Goal: Task Accomplishment & Management: Manage account settings

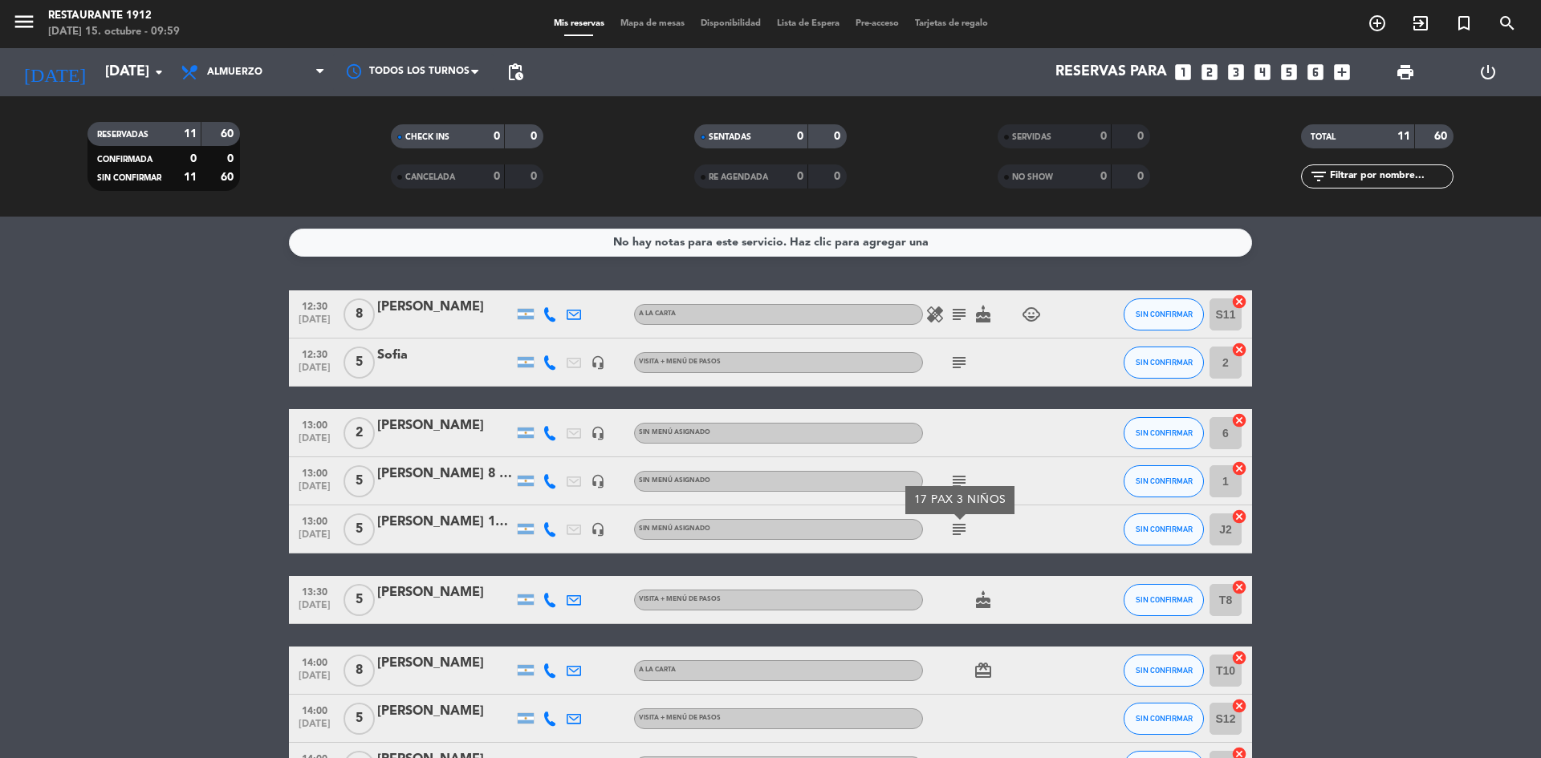
scroll to position [152, 0]
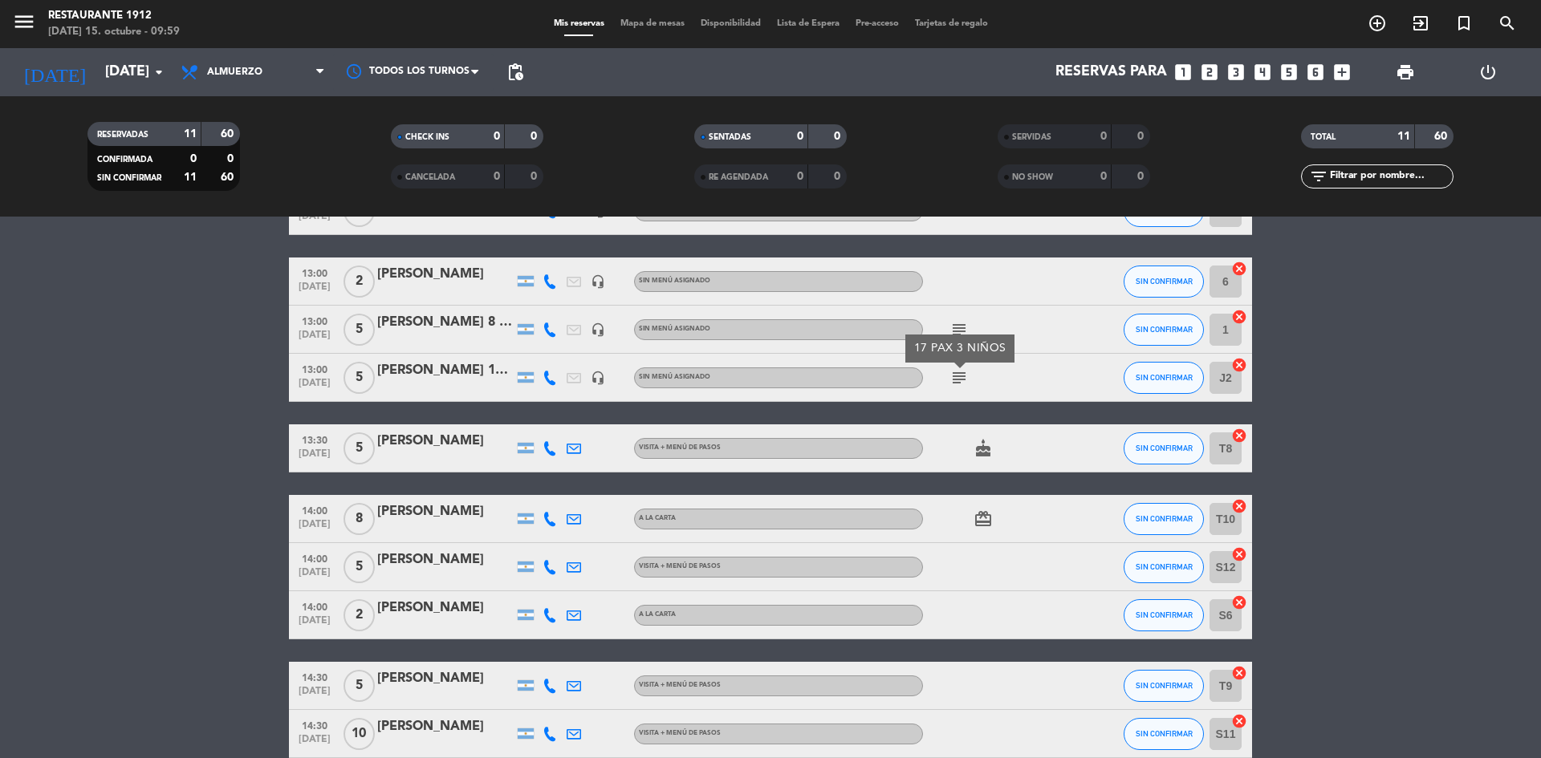
click at [115, 78] on input "[DATE]" at bounding box center [190, 72] width 186 height 32
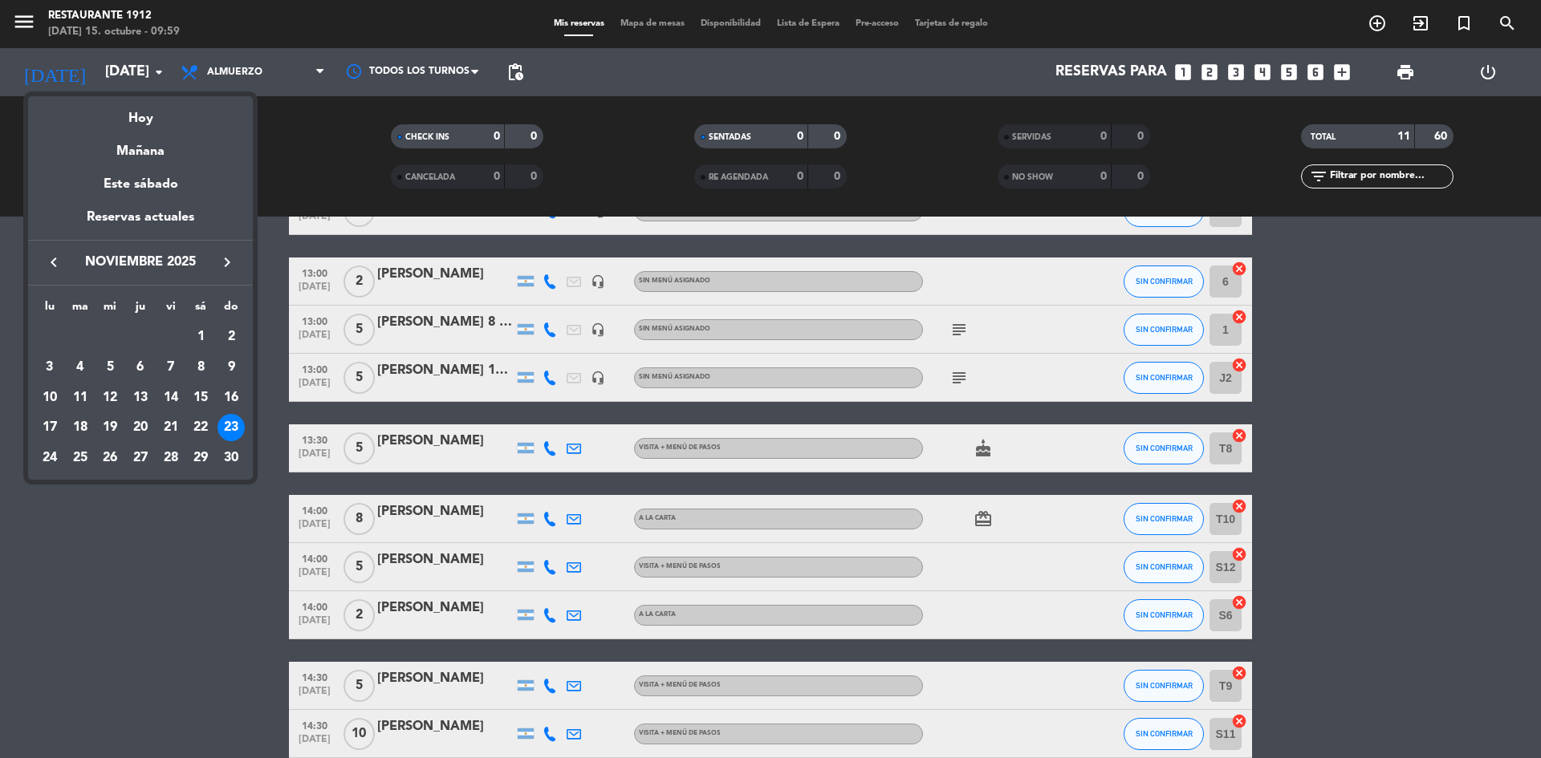
click at [27, 703] on div at bounding box center [770, 379] width 1541 height 758
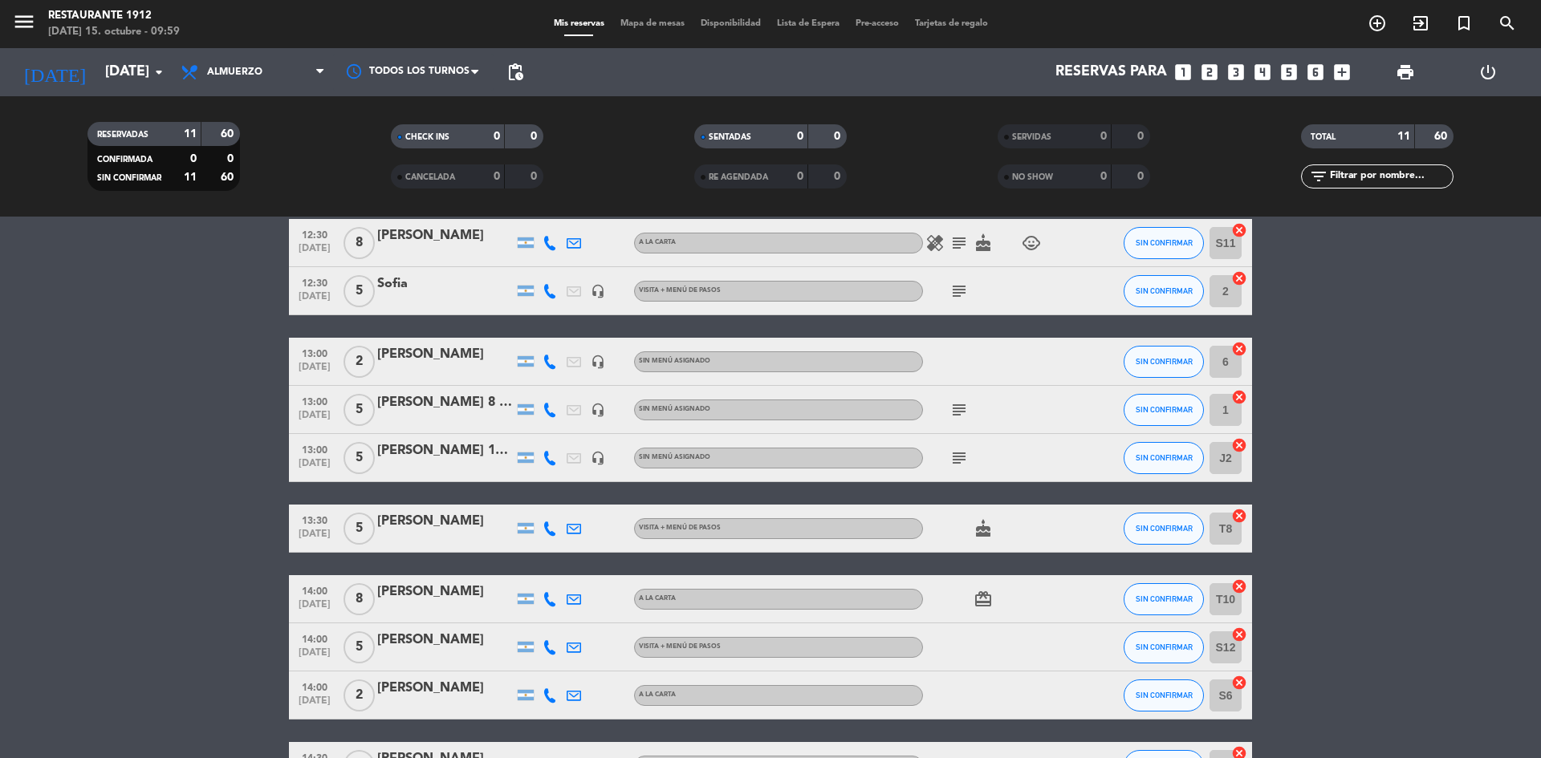
scroll to position [0, 0]
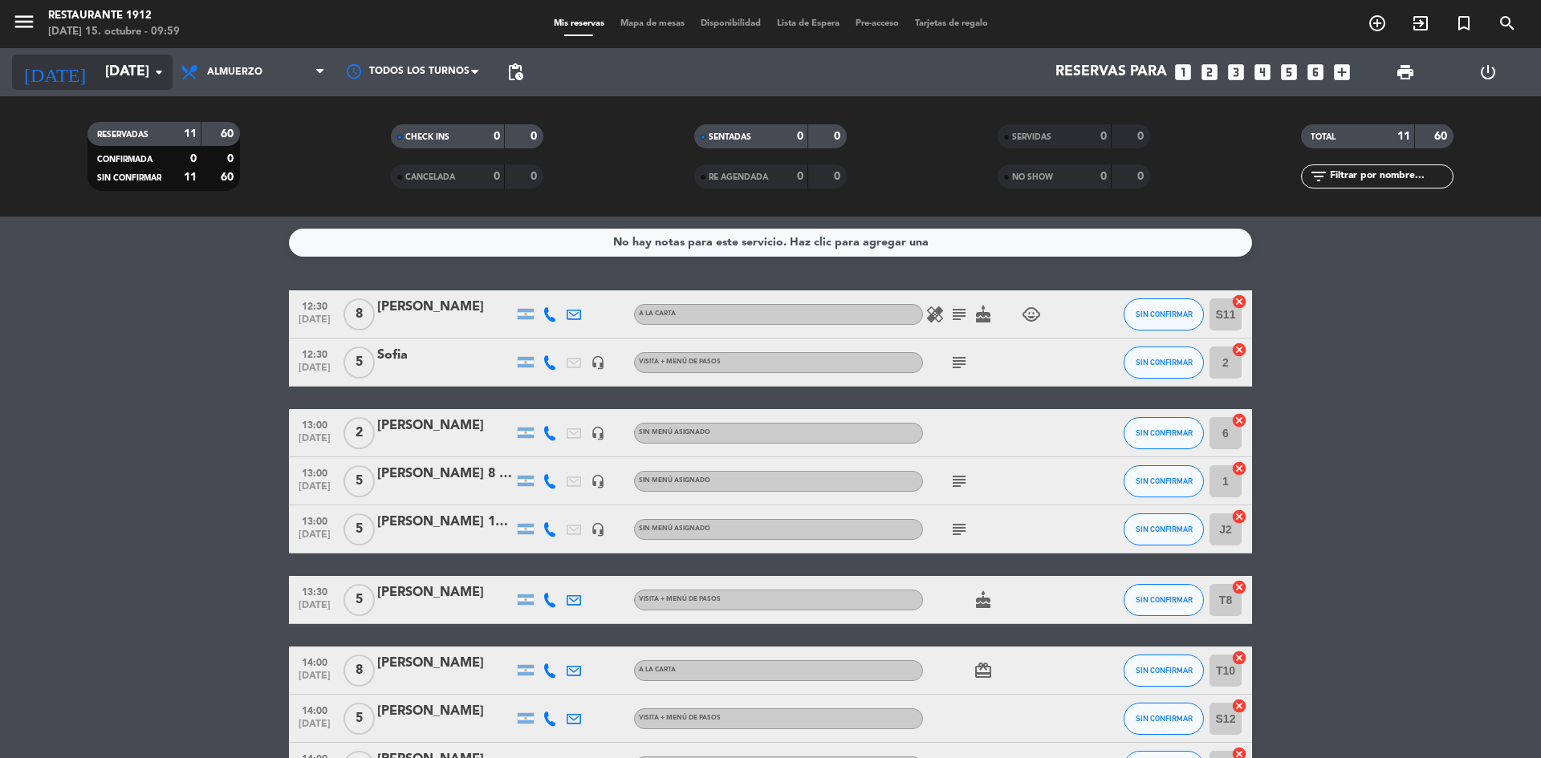
click at [110, 71] on input "[DATE]" at bounding box center [190, 72] width 186 height 32
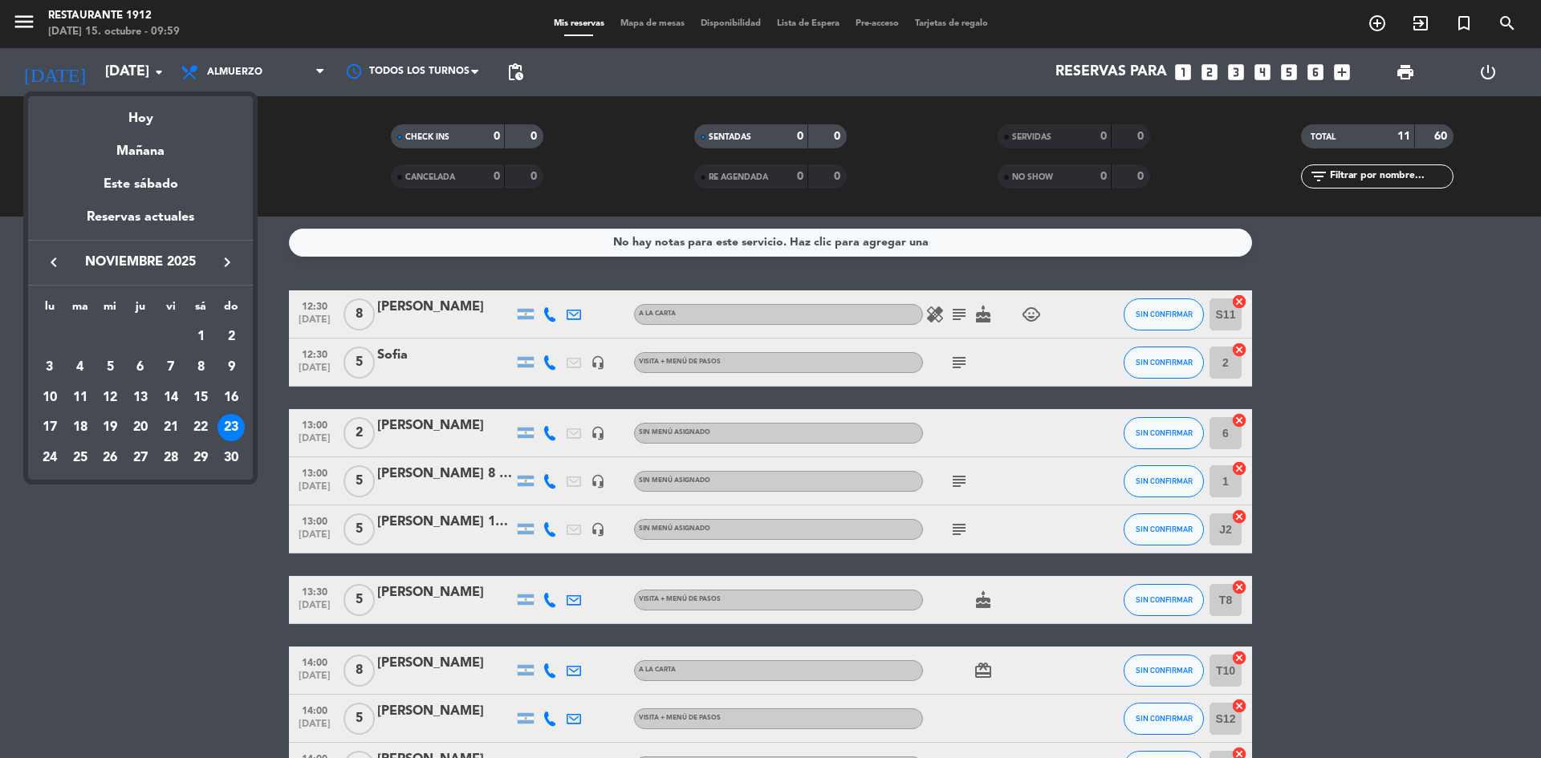
click at [66, 266] on button "keyboard_arrow_left" at bounding box center [53, 262] width 29 height 21
click at [221, 262] on icon "keyboard_arrow_right" at bounding box center [226, 262] width 19 height 19
drag, startPoint x: 81, startPoint y: 262, endPoint x: 52, endPoint y: 269, distance: 29.8
click at [76, 266] on span "noviembre 2025" at bounding box center [140, 262] width 144 height 21
click at [52, 269] on icon "keyboard_arrow_left" at bounding box center [53, 262] width 19 height 19
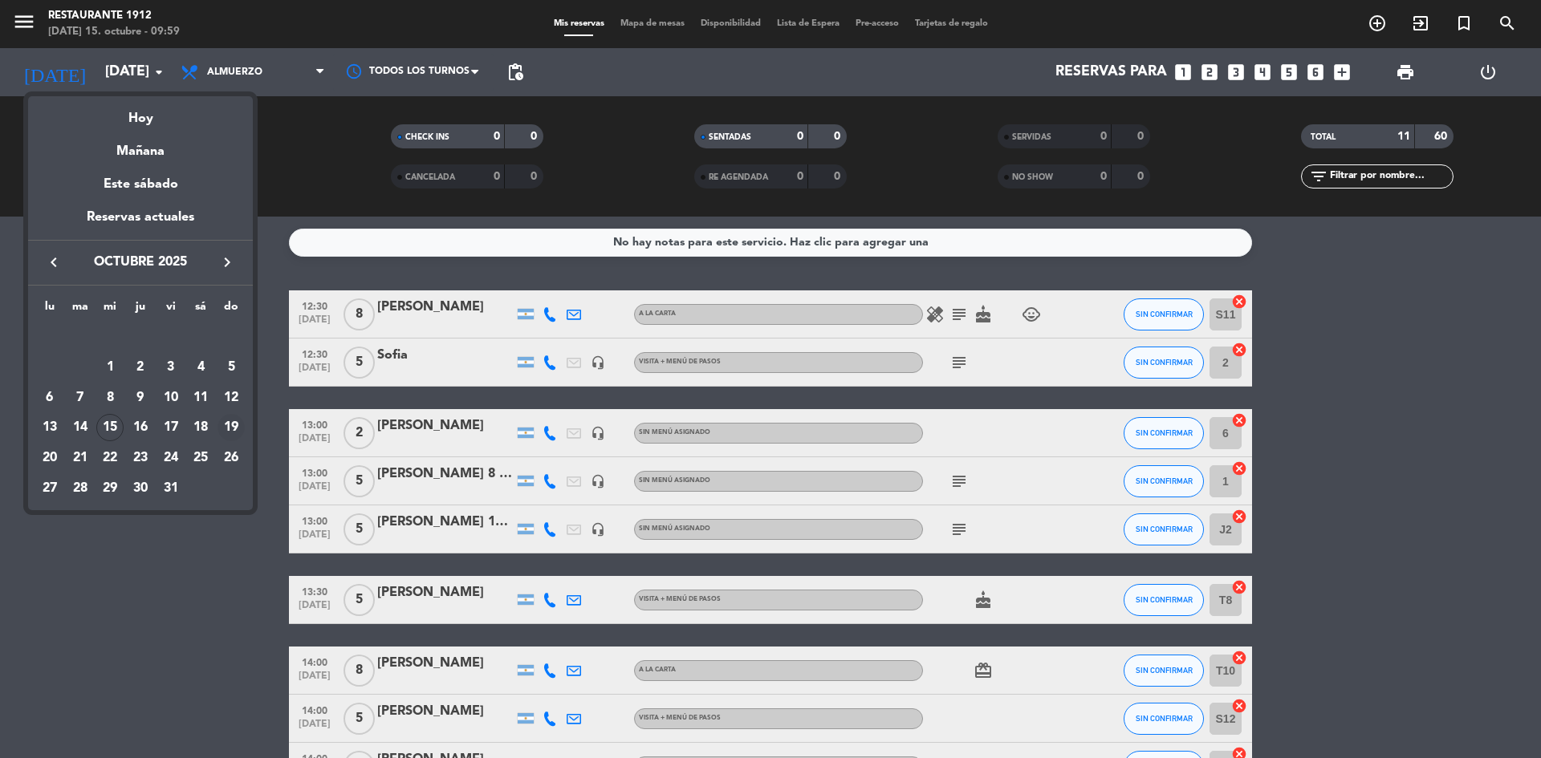
click at [230, 432] on div "19" at bounding box center [230, 427] width 27 height 27
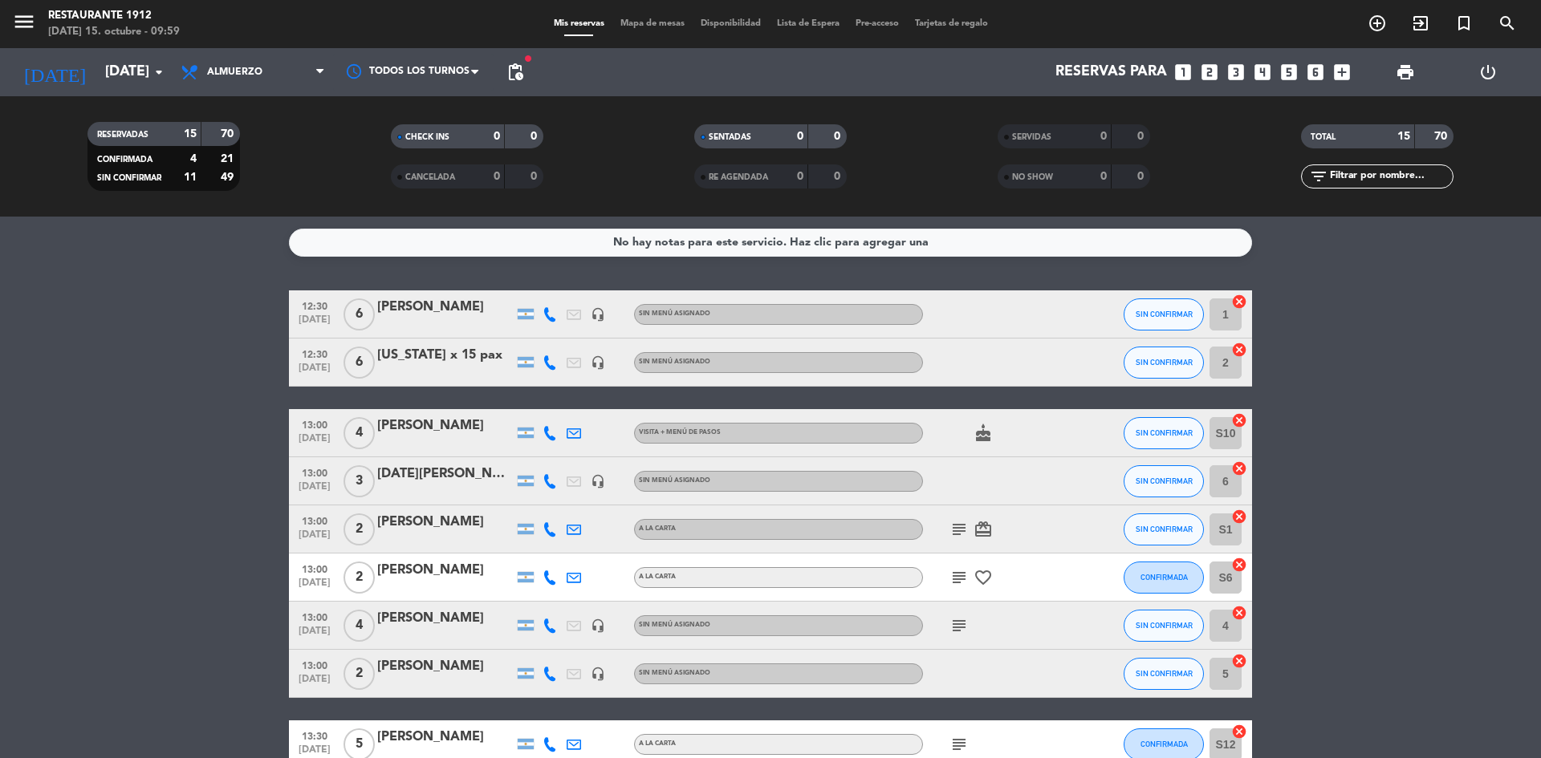
click at [990, 433] on icon "cake" at bounding box center [982, 433] width 19 height 19
click at [982, 527] on icon "card_giftcard" at bounding box center [982, 529] width 19 height 19
click at [957, 528] on icon "subject" at bounding box center [958, 529] width 19 height 19
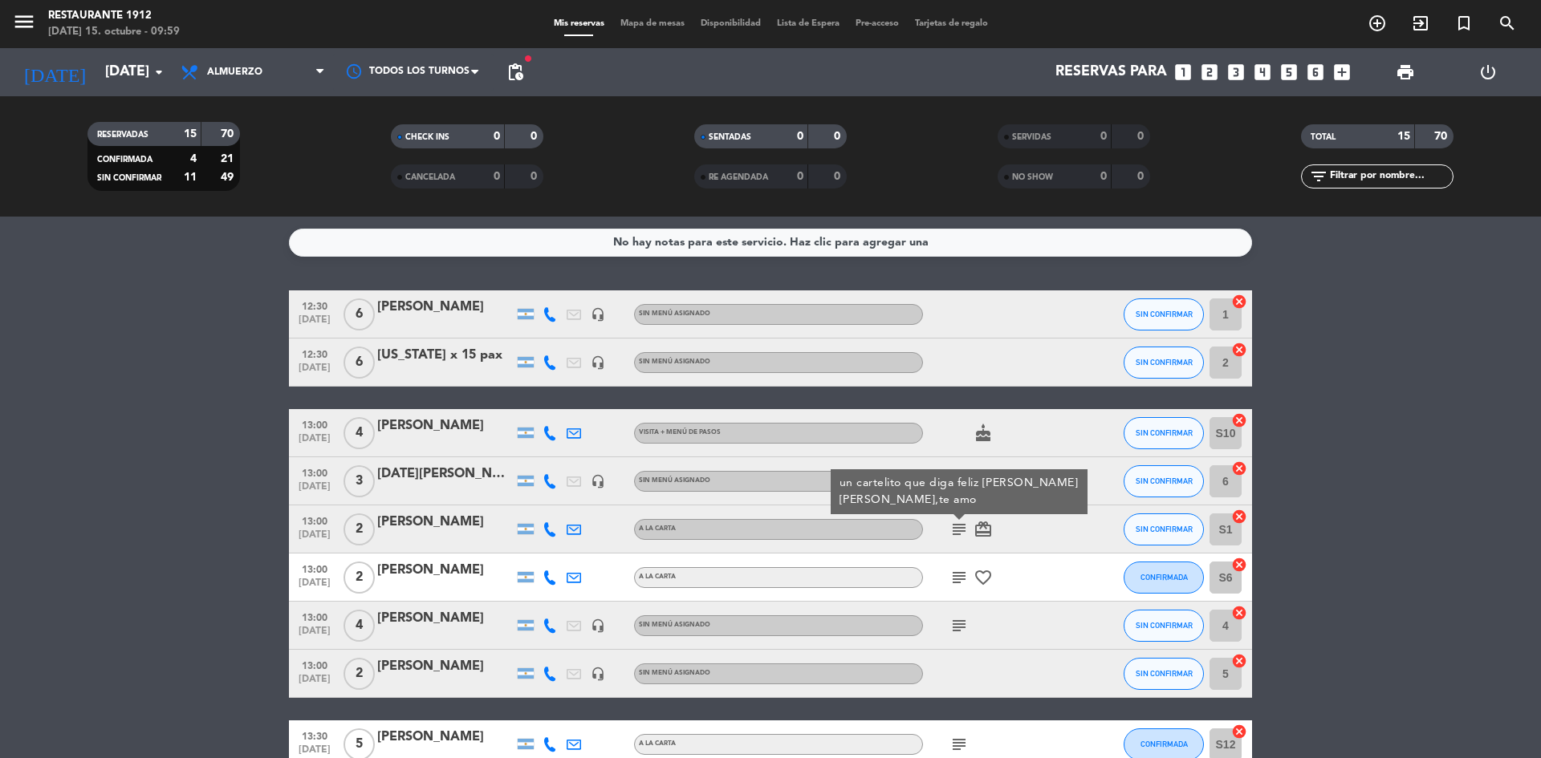
click at [960, 573] on icon "subject" at bounding box center [958, 577] width 19 height 19
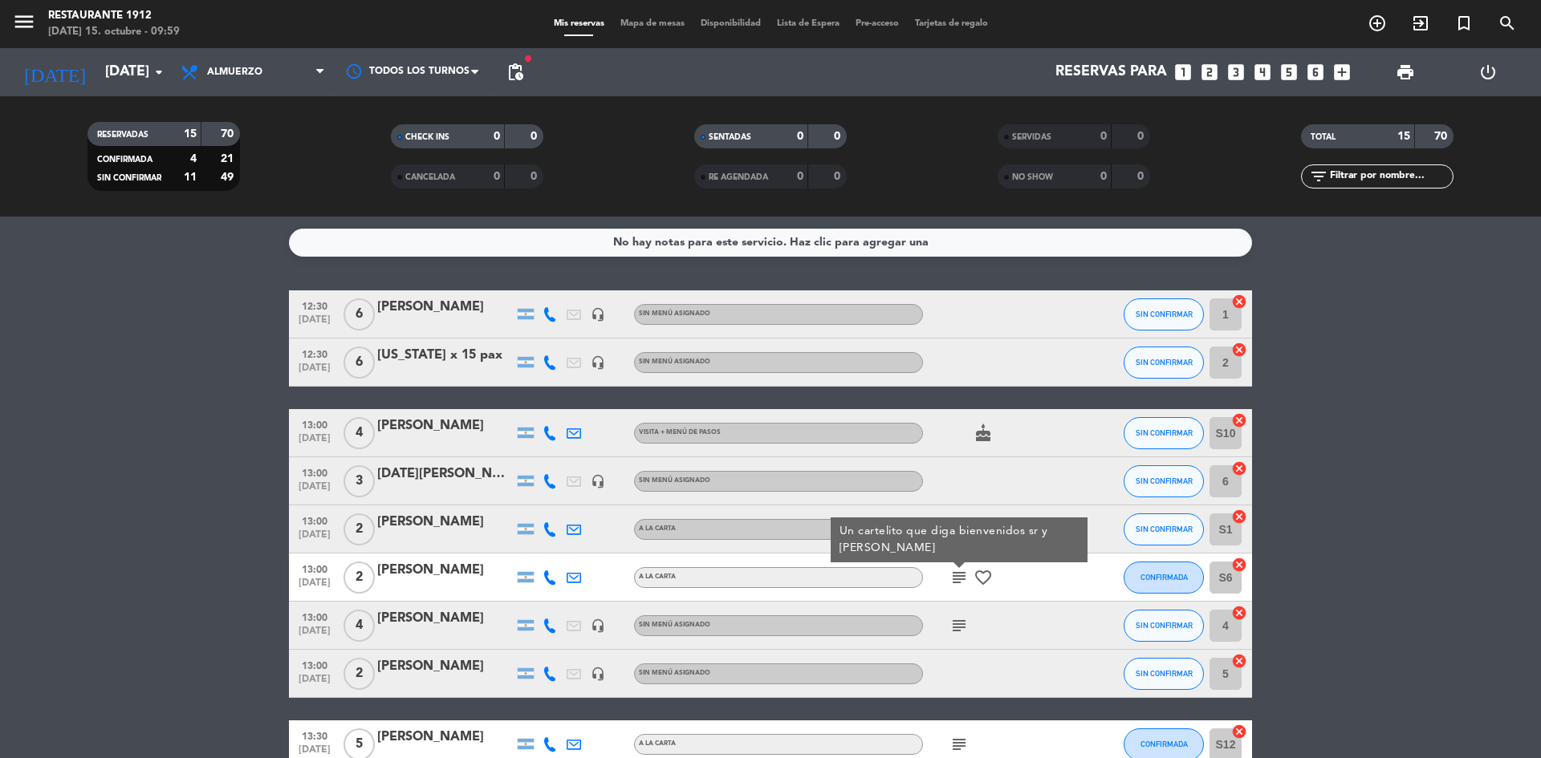
click at [987, 574] on icon "favorite_border" at bounding box center [982, 577] width 19 height 19
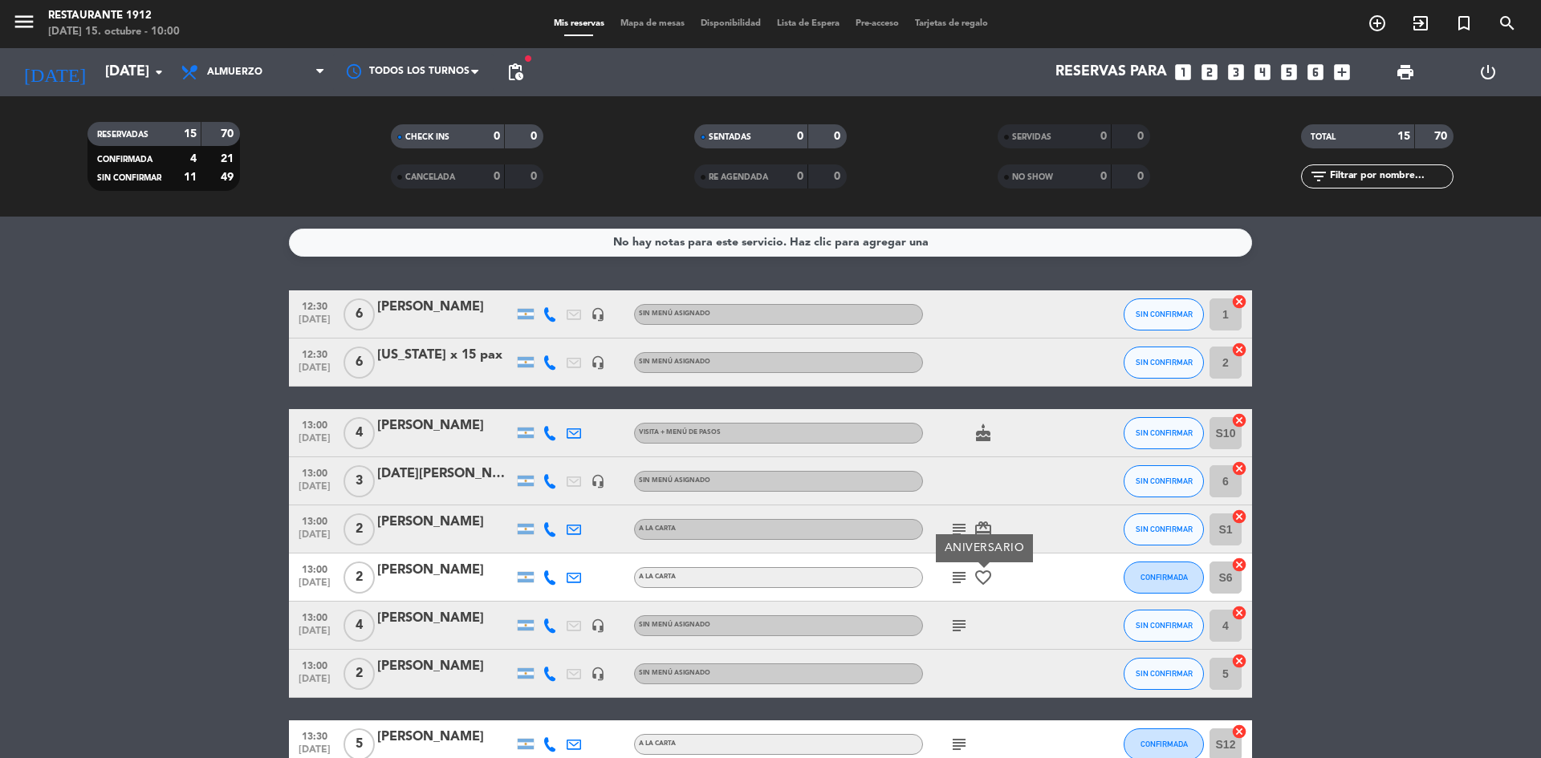
click at [541, 522] on div at bounding box center [550, 529] width 24 height 47
click at [545, 528] on icon at bounding box center [549, 529] width 14 height 14
click at [547, 577] on icon at bounding box center [549, 578] width 14 height 14
click at [1180, 580] on span "CONFIRMADA" at bounding box center [1163, 577] width 47 height 9
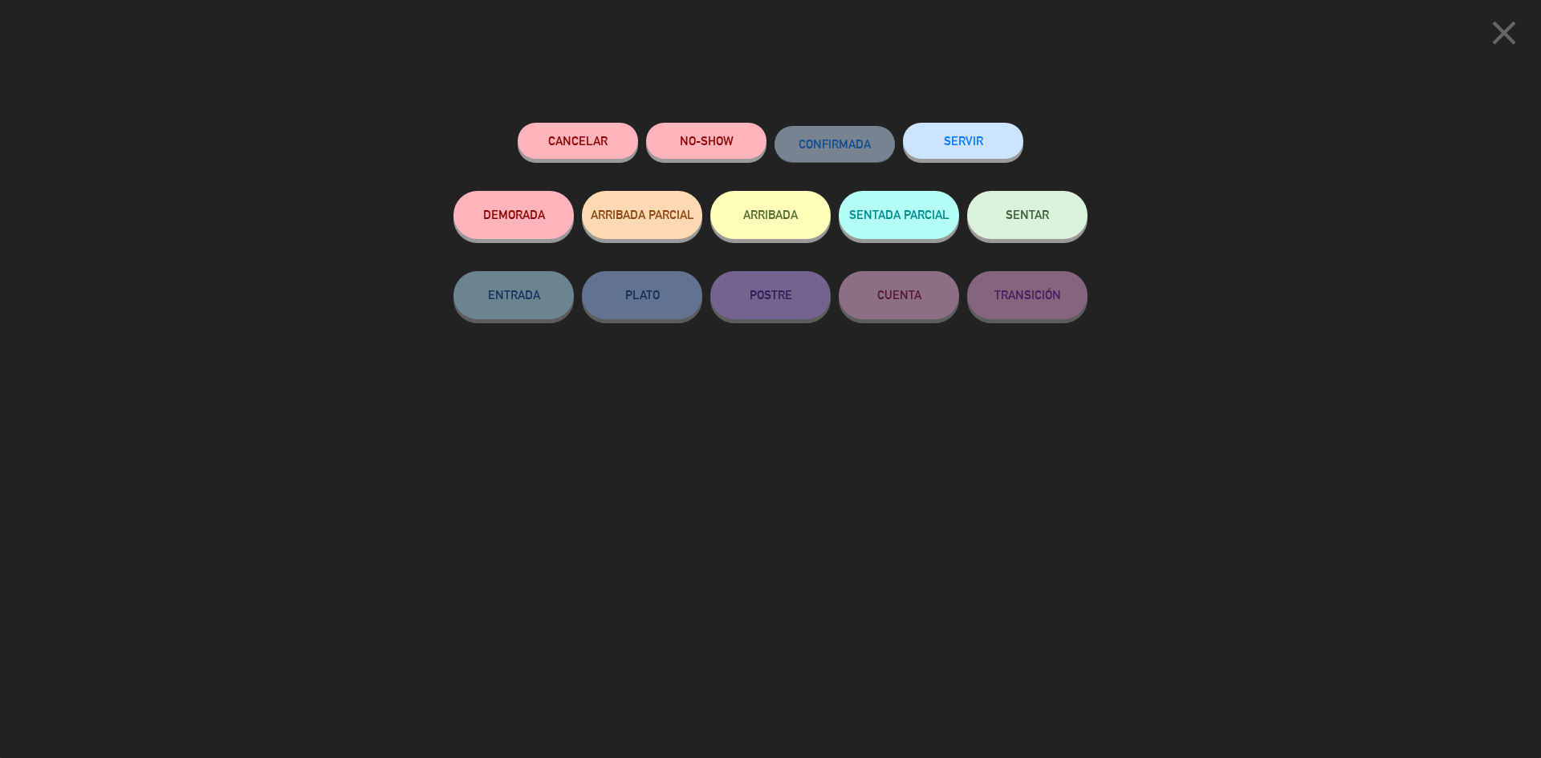
click at [563, 134] on button "Cancelar" at bounding box center [578, 141] width 120 height 36
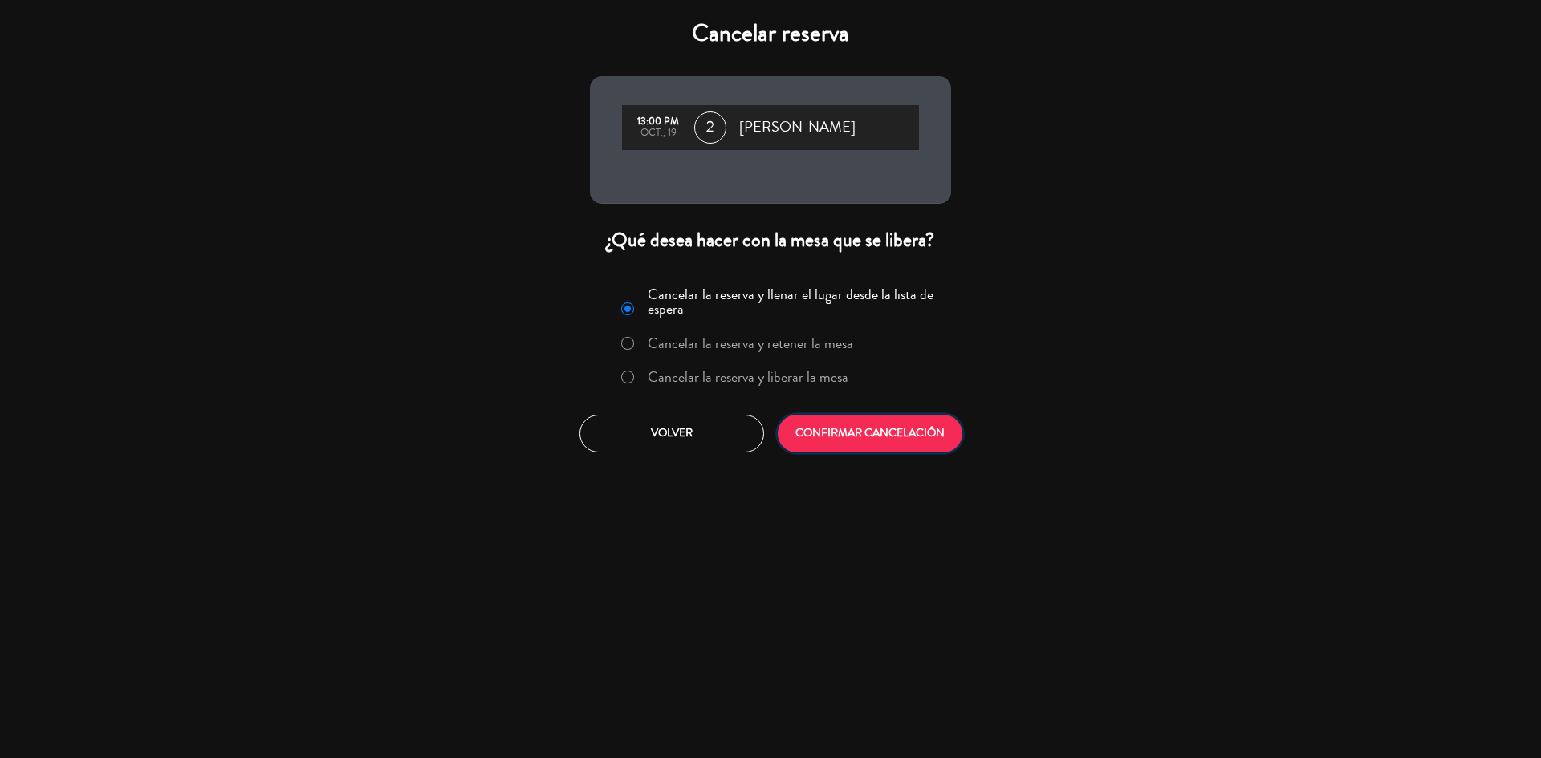
click at [898, 451] on button "CONFIRMAR CANCELACIÓN" at bounding box center [870, 434] width 185 height 38
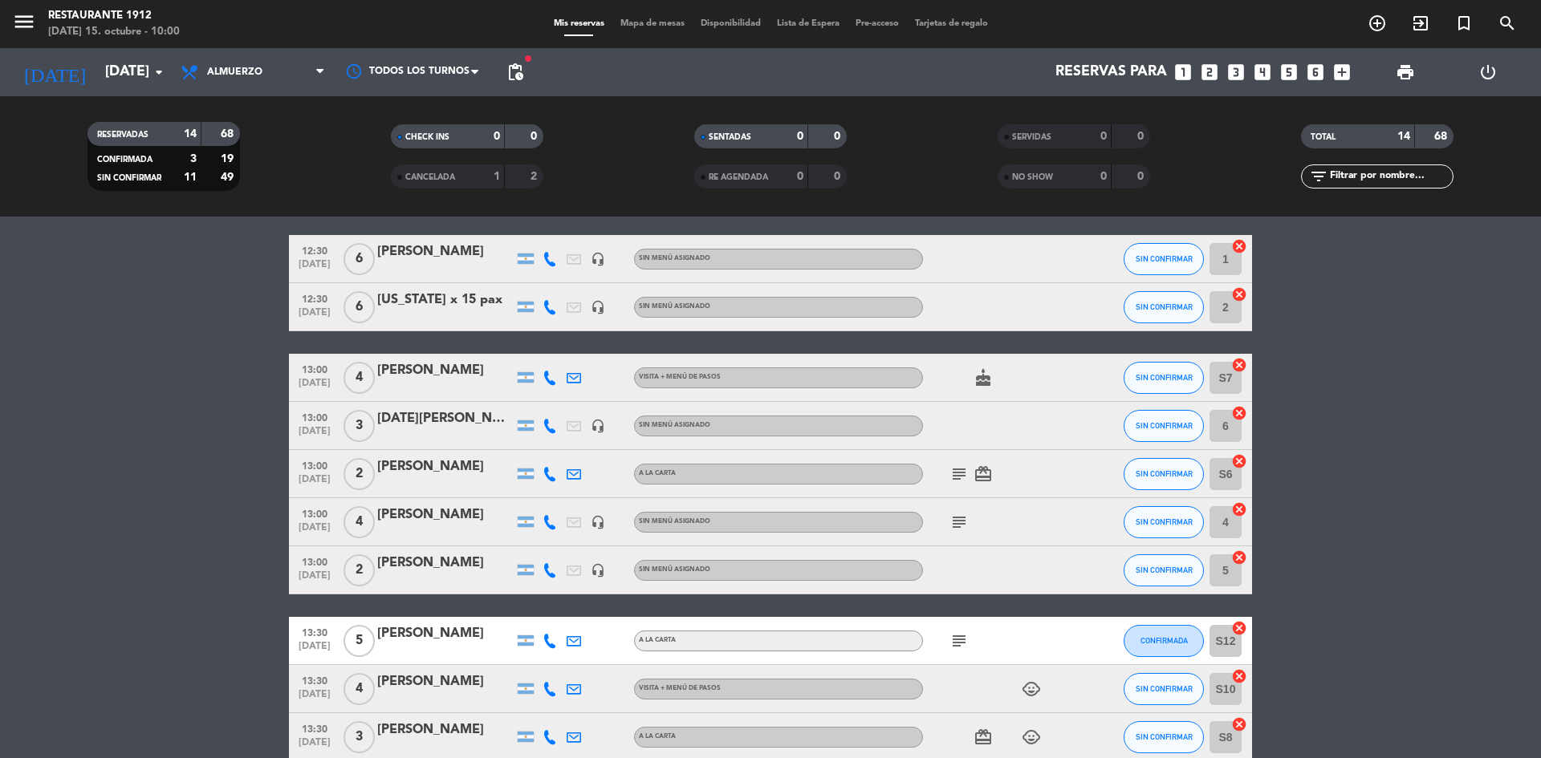
scroll to position [80, 0]
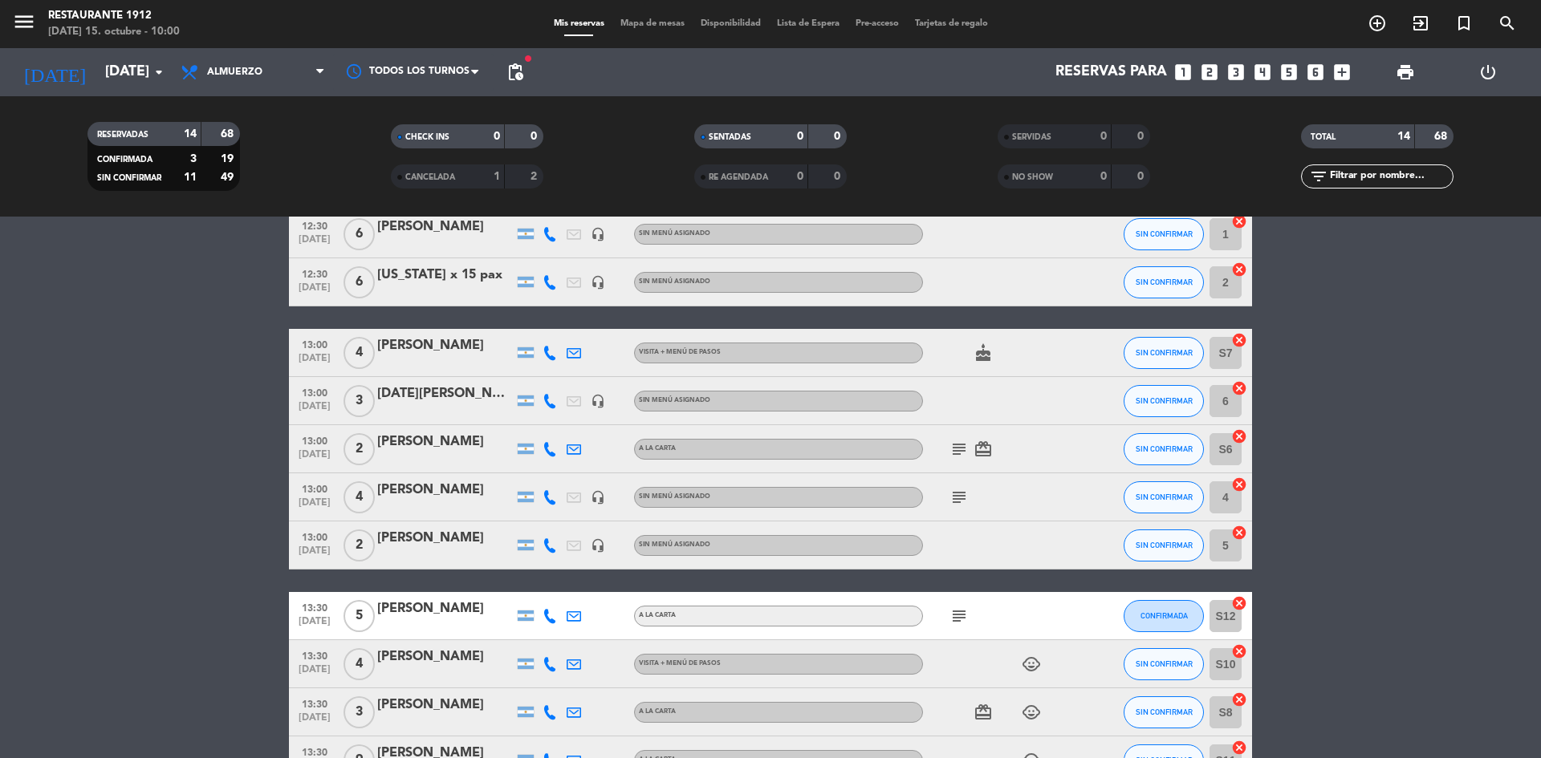
click at [945, 494] on div "subject" at bounding box center [995, 496] width 144 height 47
click at [959, 494] on icon "subject" at bounding box center [958, 497] width 19 height 19
click at [965, 456] on div "Dos adultos dos niños" at bounding box center [959, 468] width 136 height 28
click at [965, 451] on icon "subject" at bounding box center [958, 449] width 19 height 19
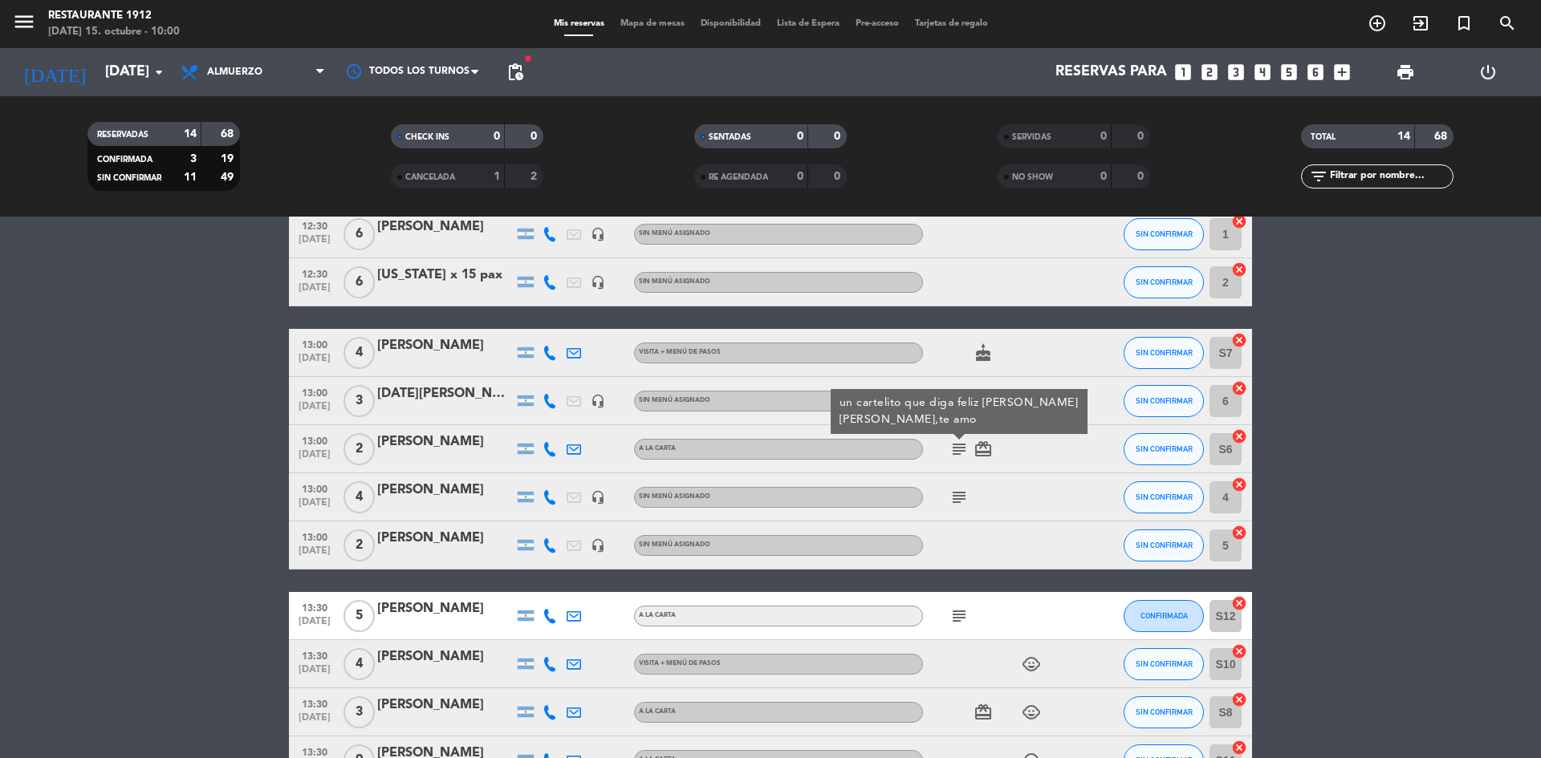
click at [954, 612] on icon "subject" at bounding box center [958, 616] width 19 height 19
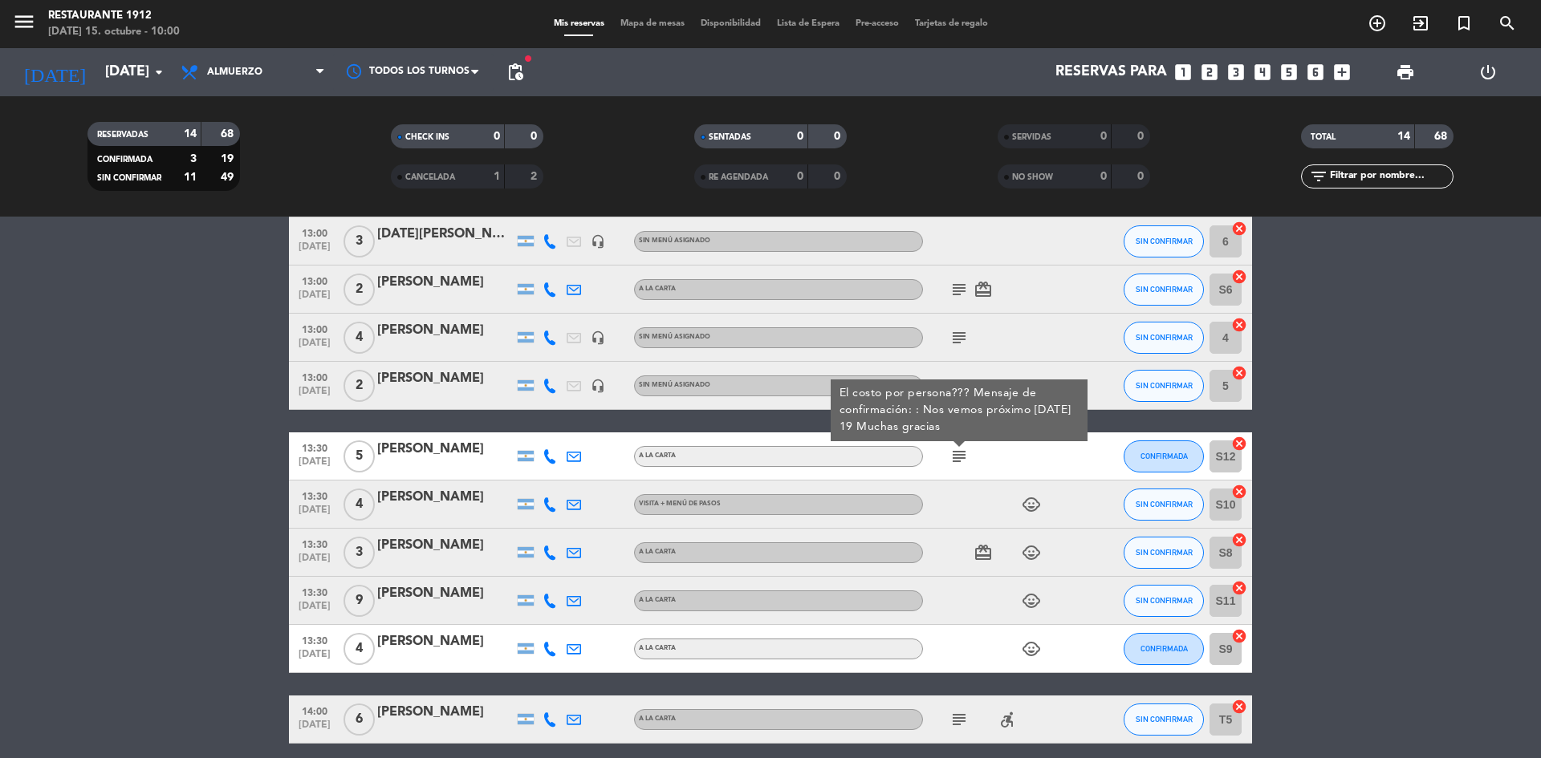
scroll to position [241, 0]
click at [965, 550] on div "card_giftcard child_care" at bounding box center [995, 551] width 144 height 47
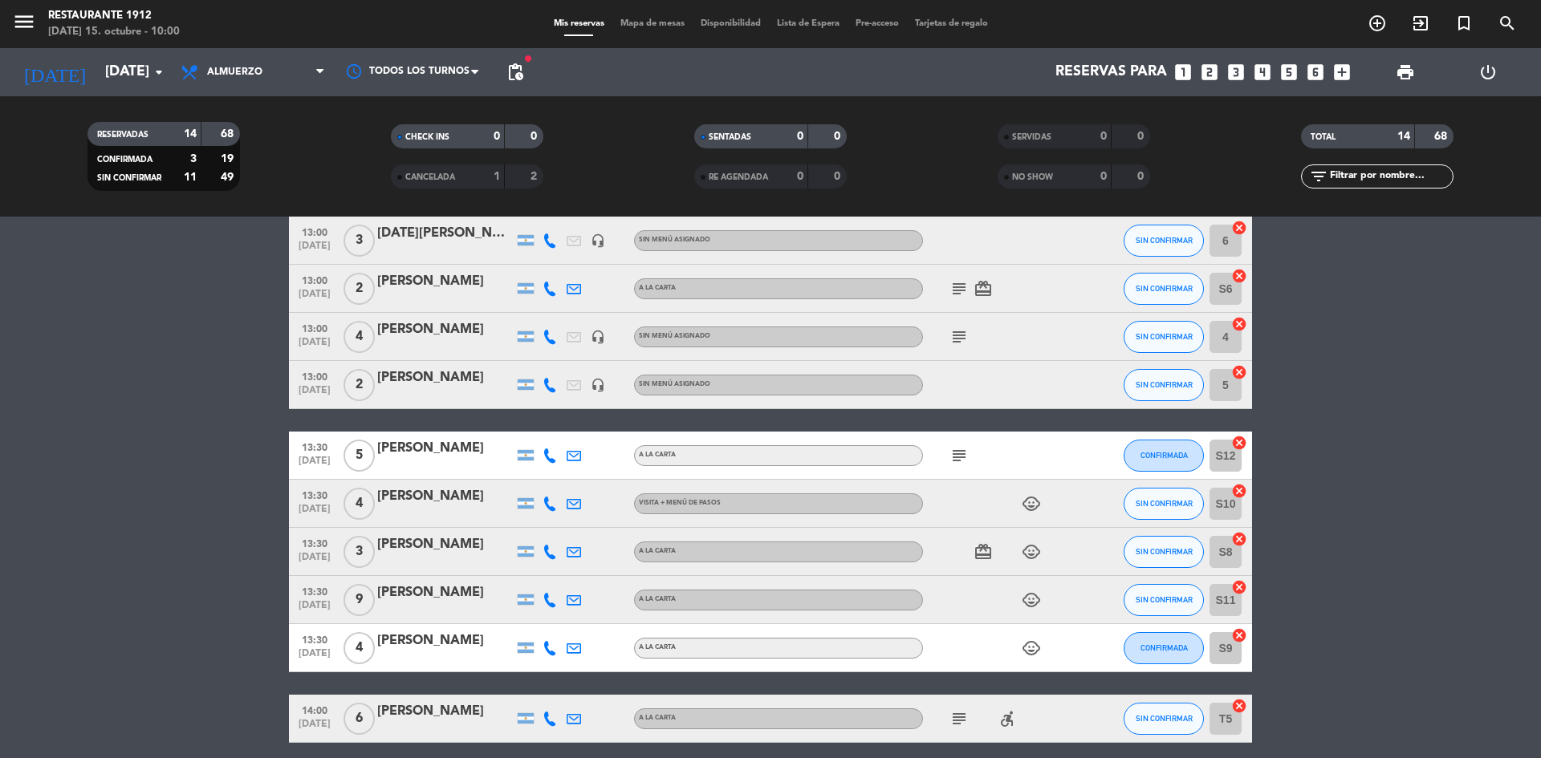
click at [975, 547] on icon "card_giftcard" at bounding box center [982, 551] width 19 height 19
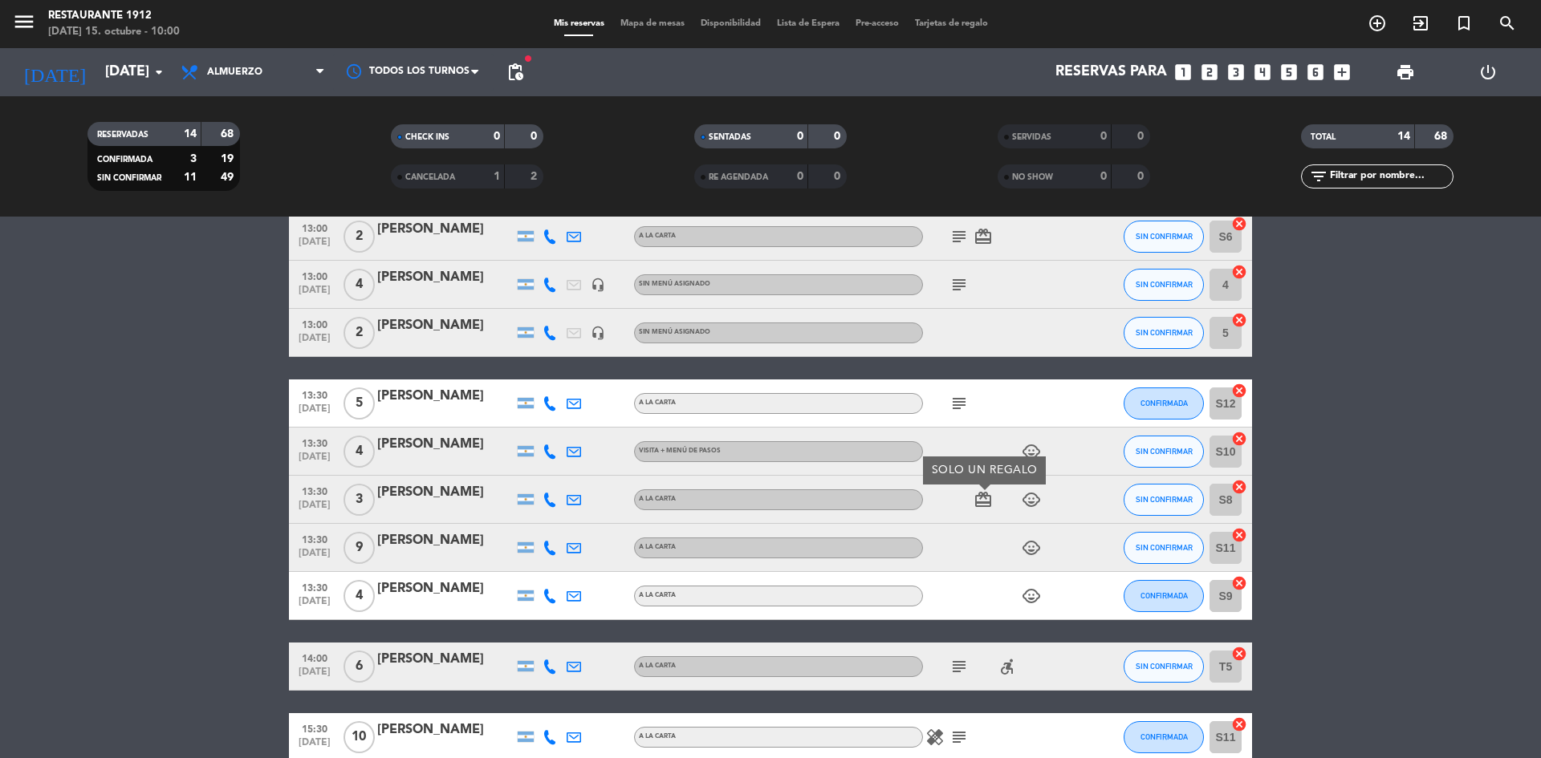
scroll to position [321, 0]
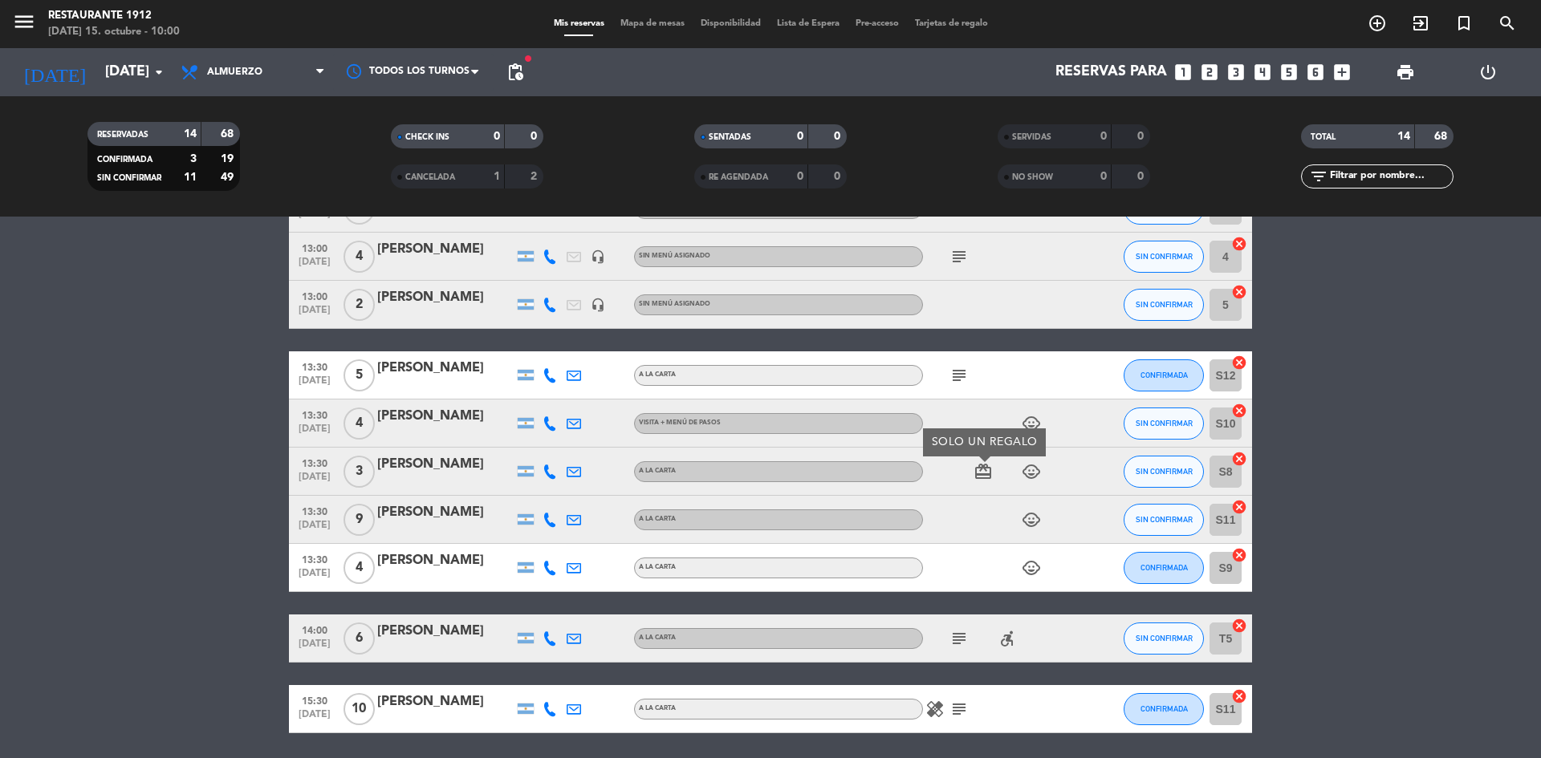
click at [968, 639] on icon "subject" at bounding box center [958, 638] width 19 height 19
click at [942, 709] on icon "healing" at bounding box center [934, 709] width 19 height 19
click at [965, 707] on icon "subject" at bounding box center [958, 709] width 19 height 19
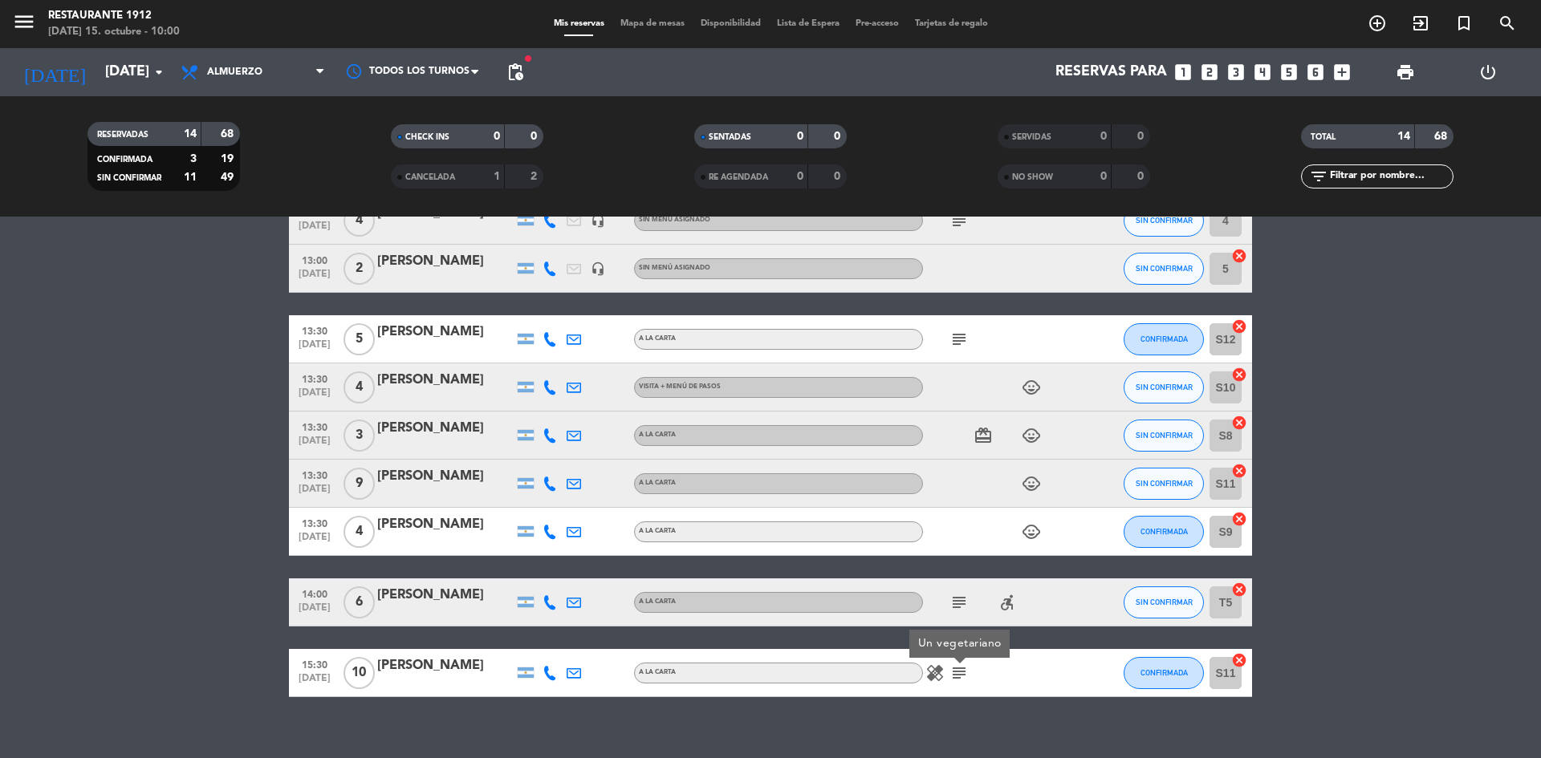
scroll to position [376, 0]
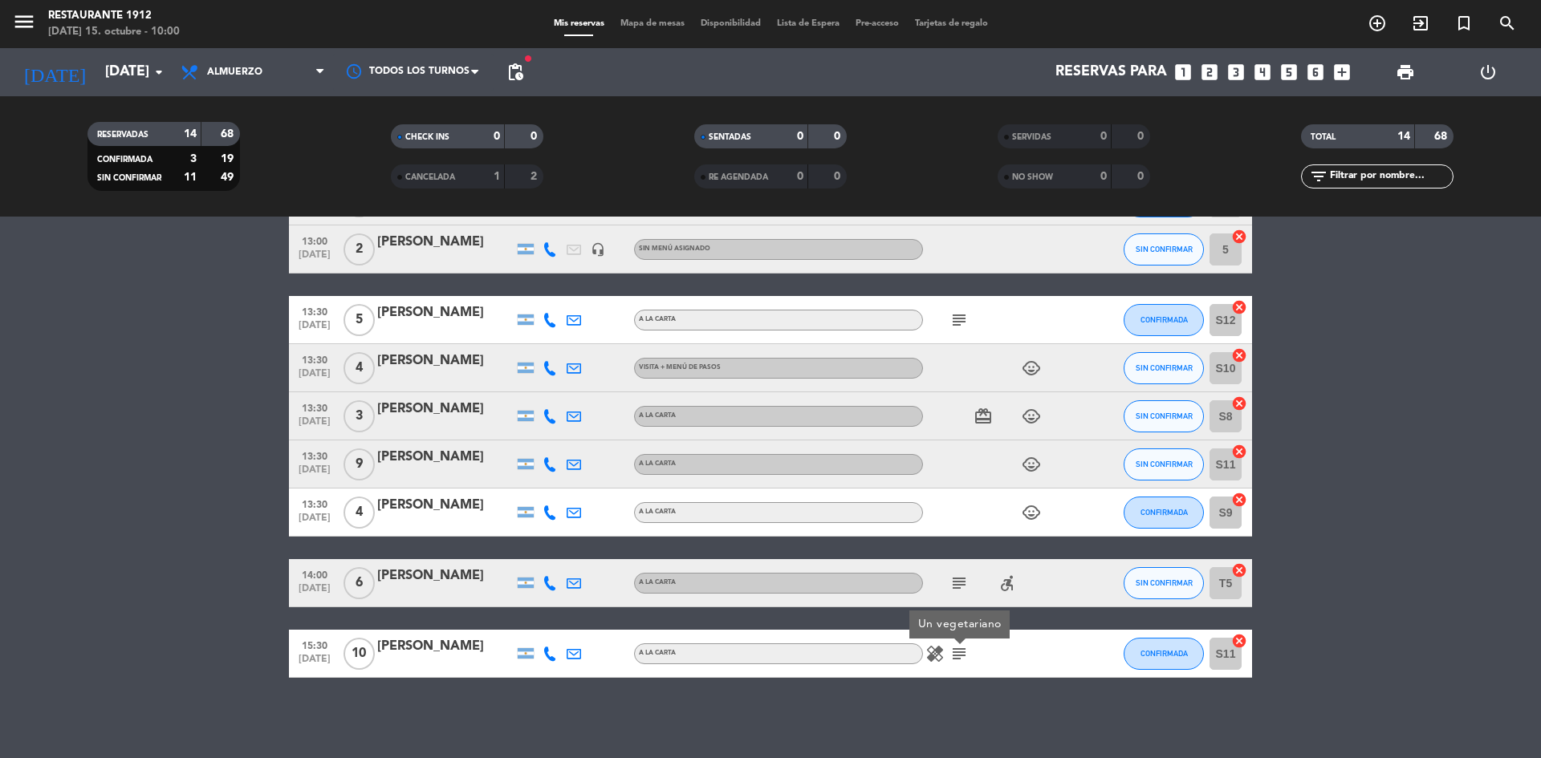
click at [1014, 595] on div "subject accessible_forward" at bounding box center [995, 582] width 144 height 47
click at [1010, 581] on icon "accessible_forward" at bounding box center [1007, 583] width 19 height 19
click at [1030, 521] on icon "child_care" at bounding box center [1031, 512] width 19 height 19
click at [1033, 472] on div "1" at bounding box center [1032, 483] width 24 height 28
click at [1035, 455] on icon "child_care" at bounding box center [1031, 464] width 19 height 19
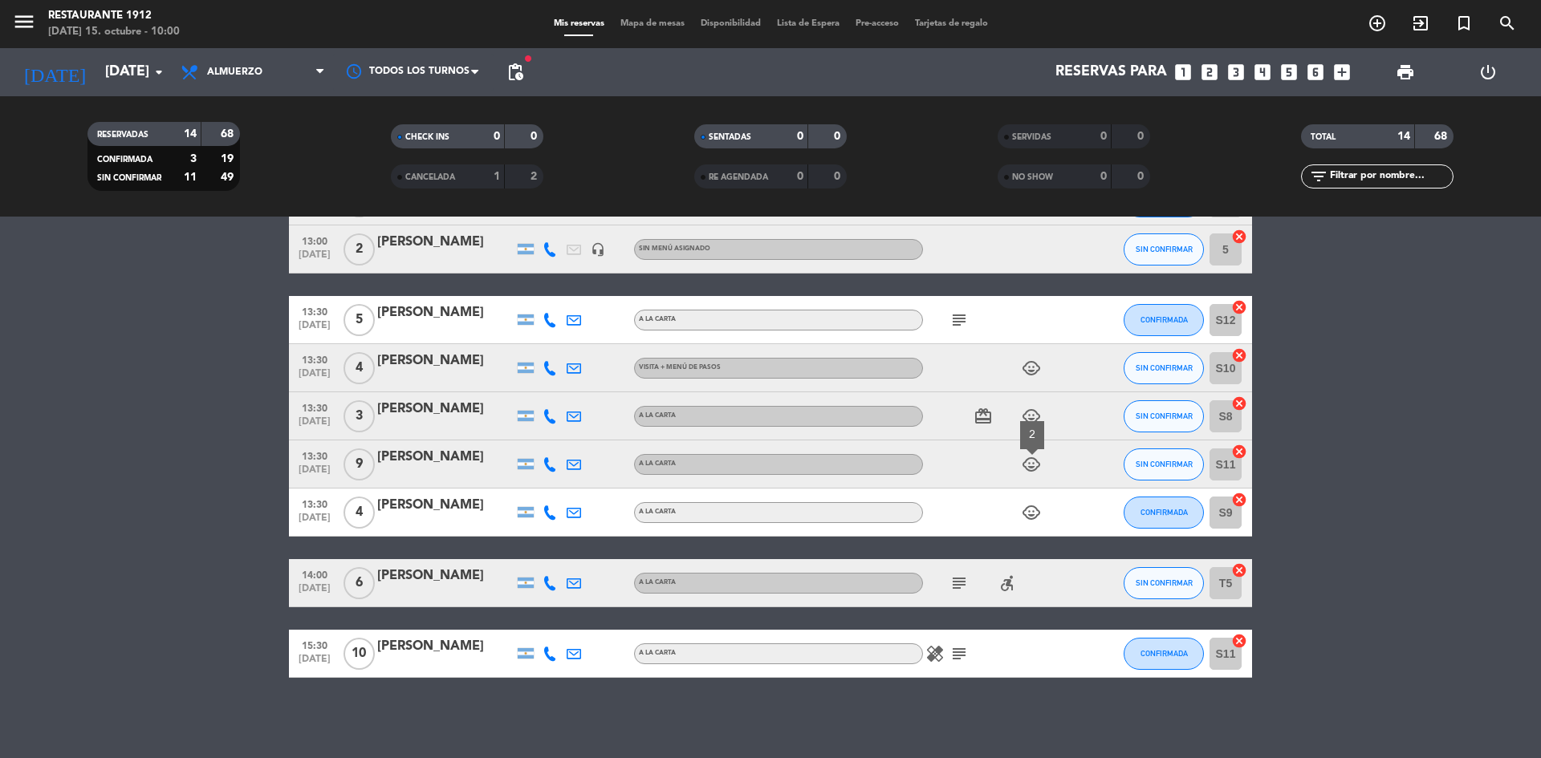
click at [1025, 414] on icon "child_care" at bounding box center [1031, 416] width 19 height 19
click at [1033, 369] on icon "child_care" at bounding box center [1031, 368] width 19 height 19
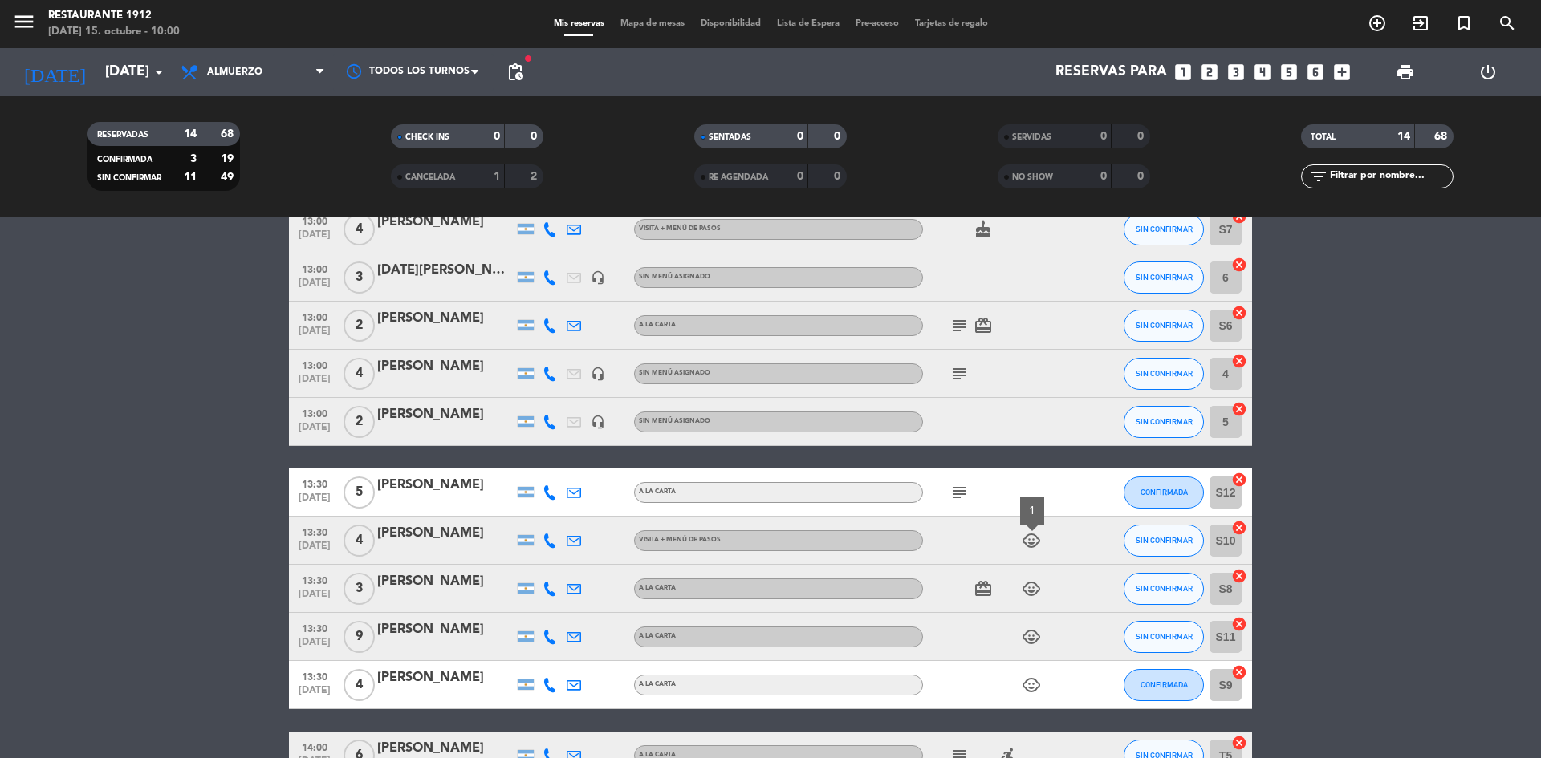
scroll to position [0, 0]
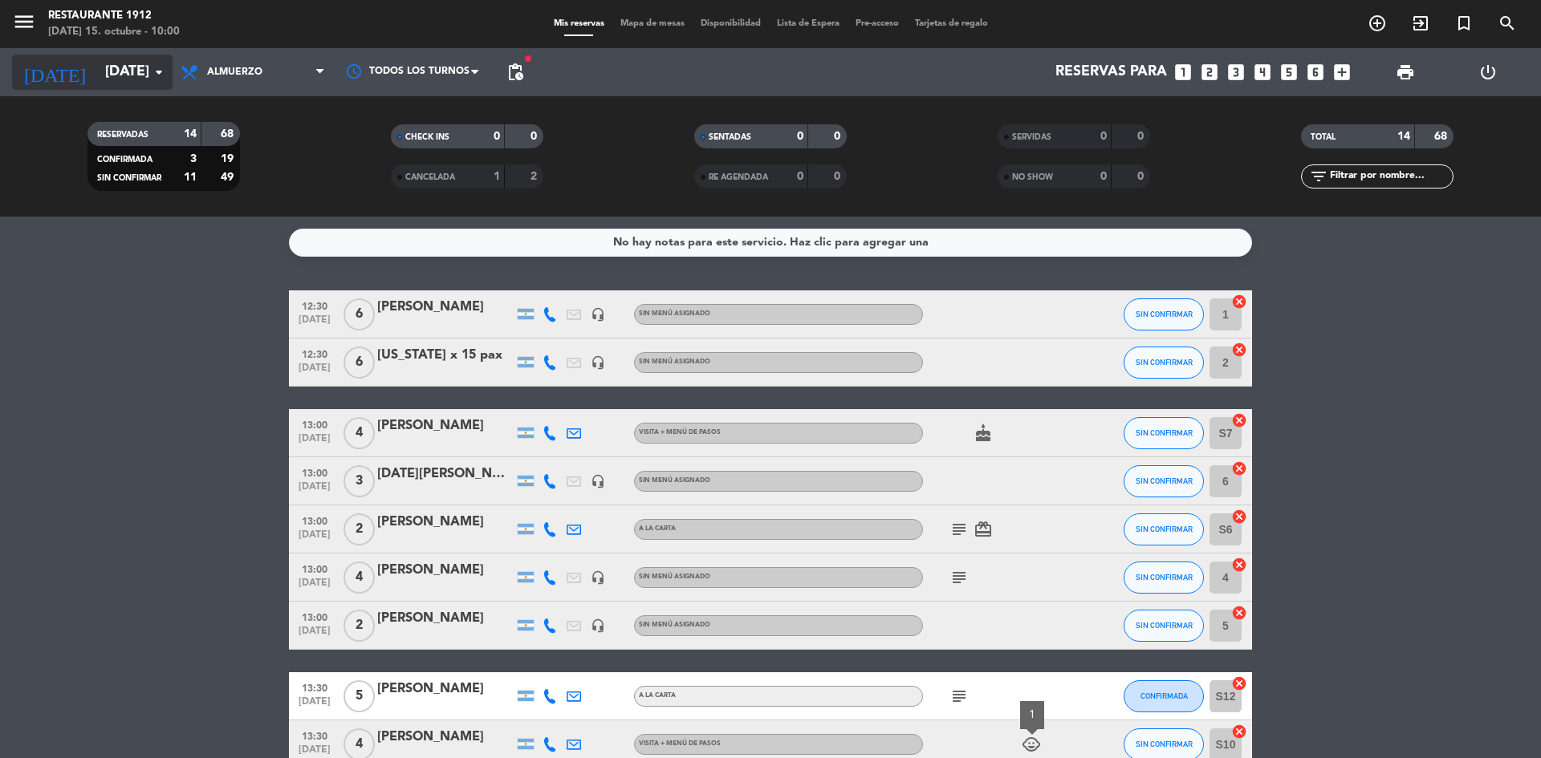
click at [144, 68] on input "[DATE]" at bounding box center [190, 72] width 186 height 32
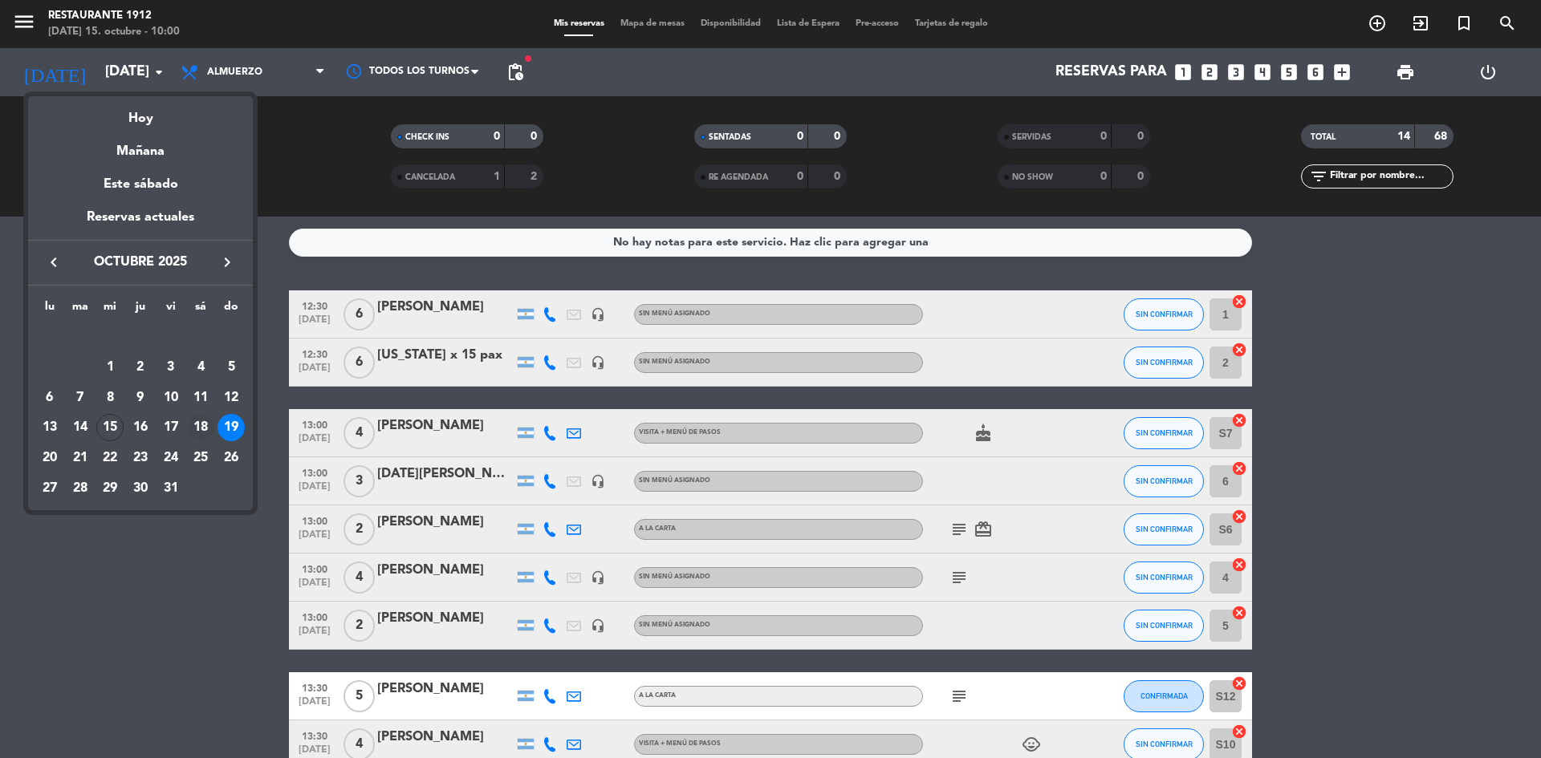
click at [210, 426] on div "18" at bounding box center [200, 427] width 27 height 27
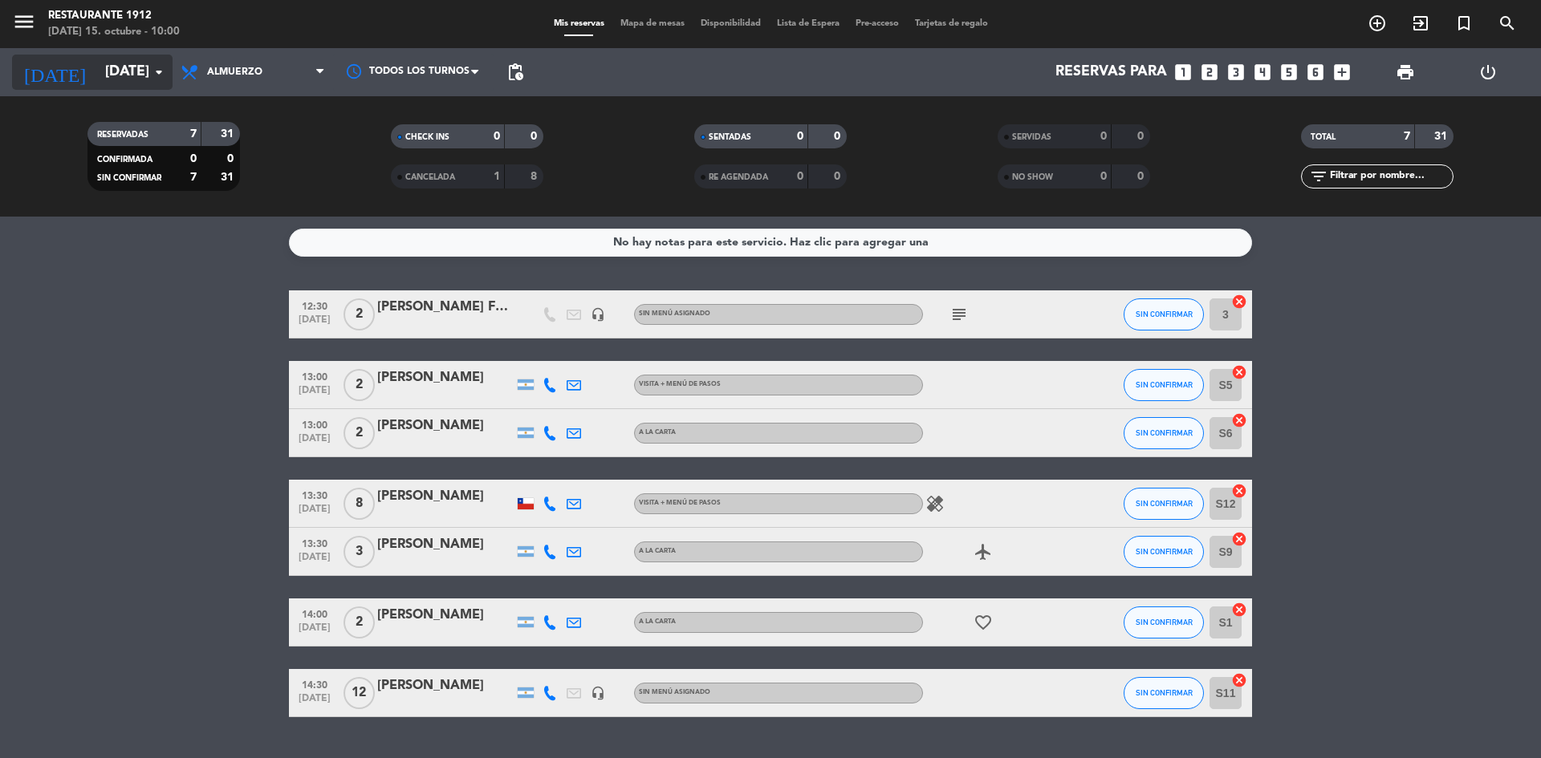
click at [147, 84] on input "[DATE]" at bounding box center [190, 72] width 186 height 32
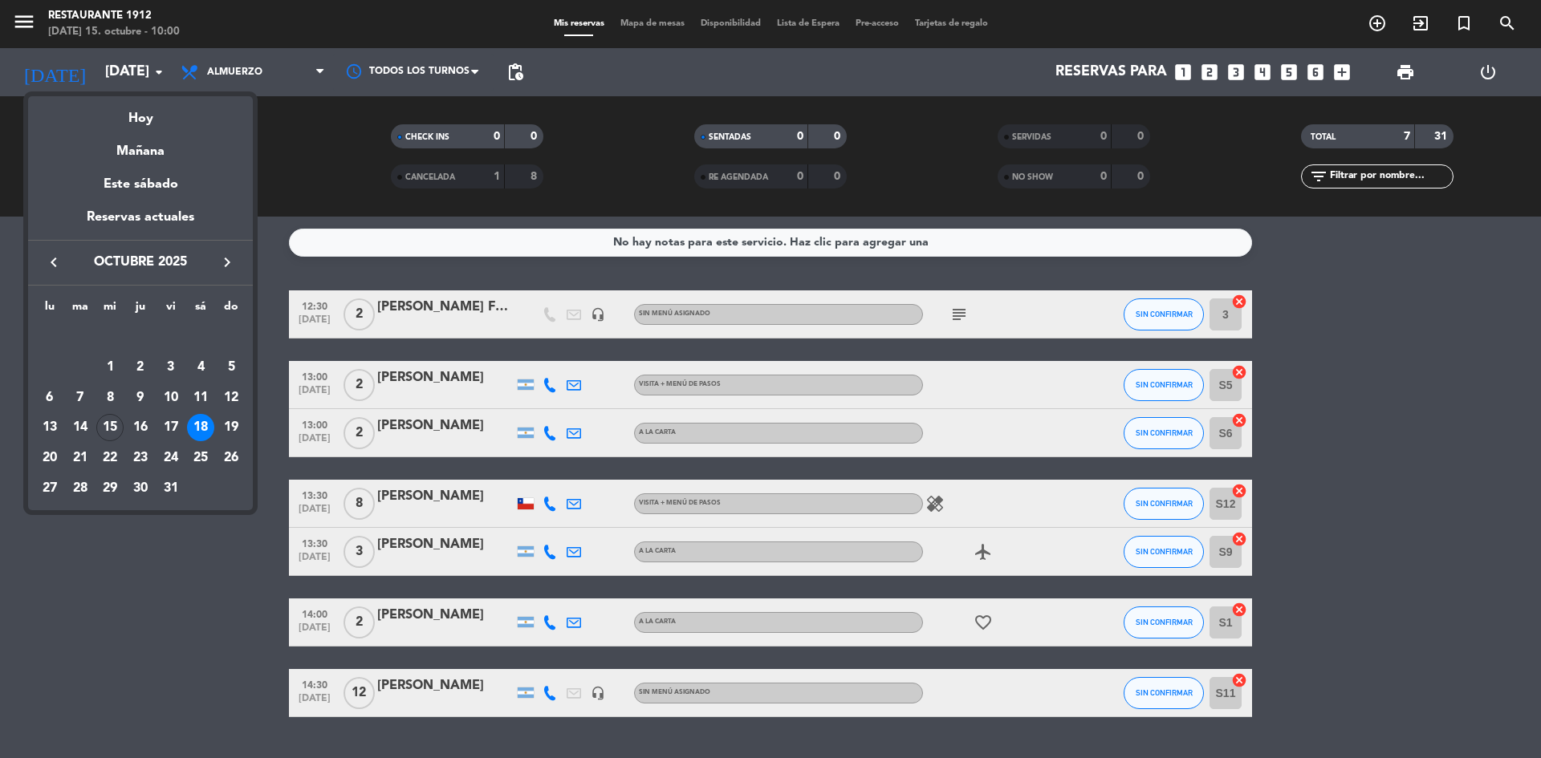
click at [112, 429] on div "15" at bounding box center [109, 427] width 27 height 27
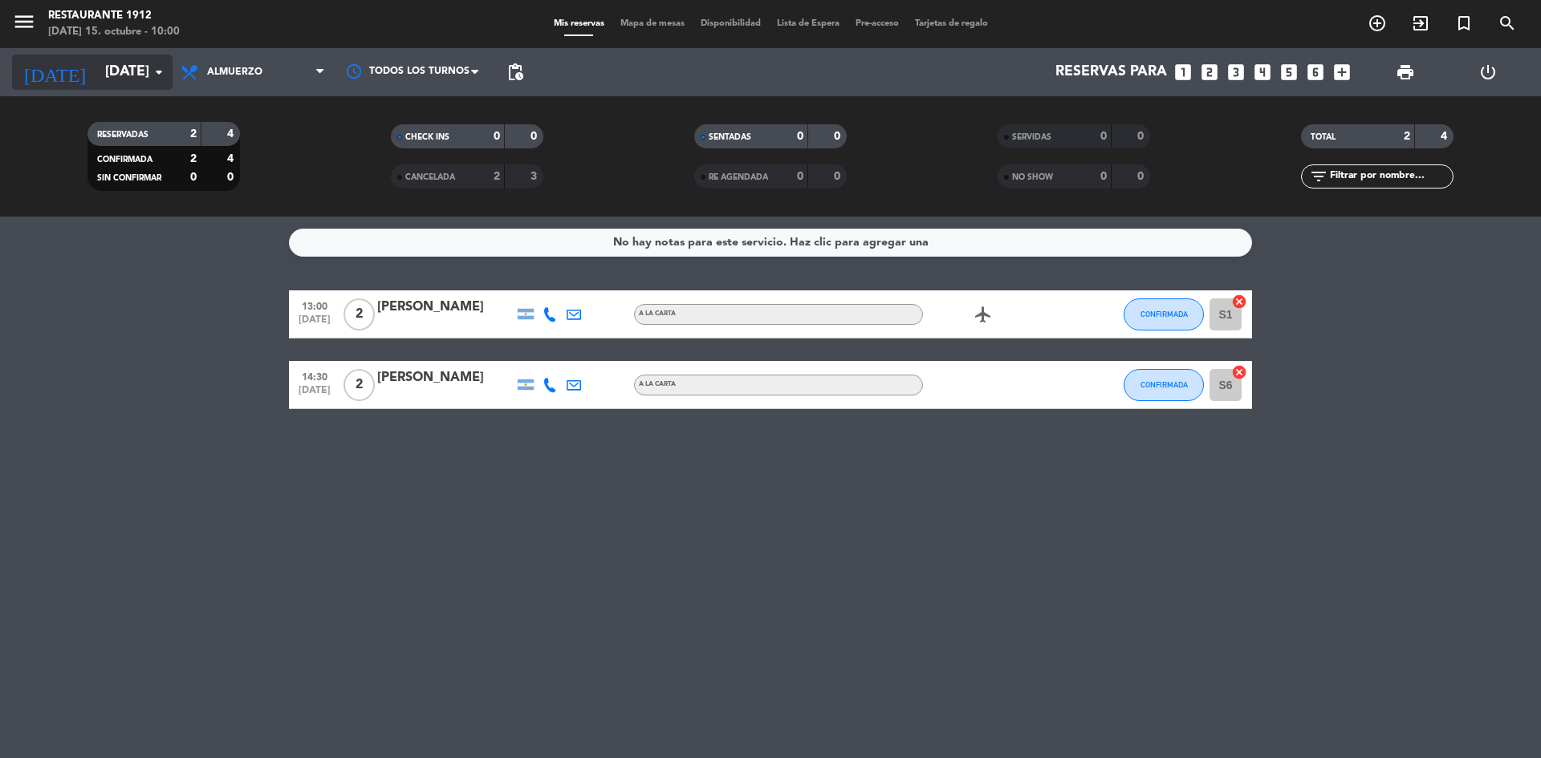
click at [128, 79] on input "[DATE]" at bounding box center [190, 72] width 186 height 32
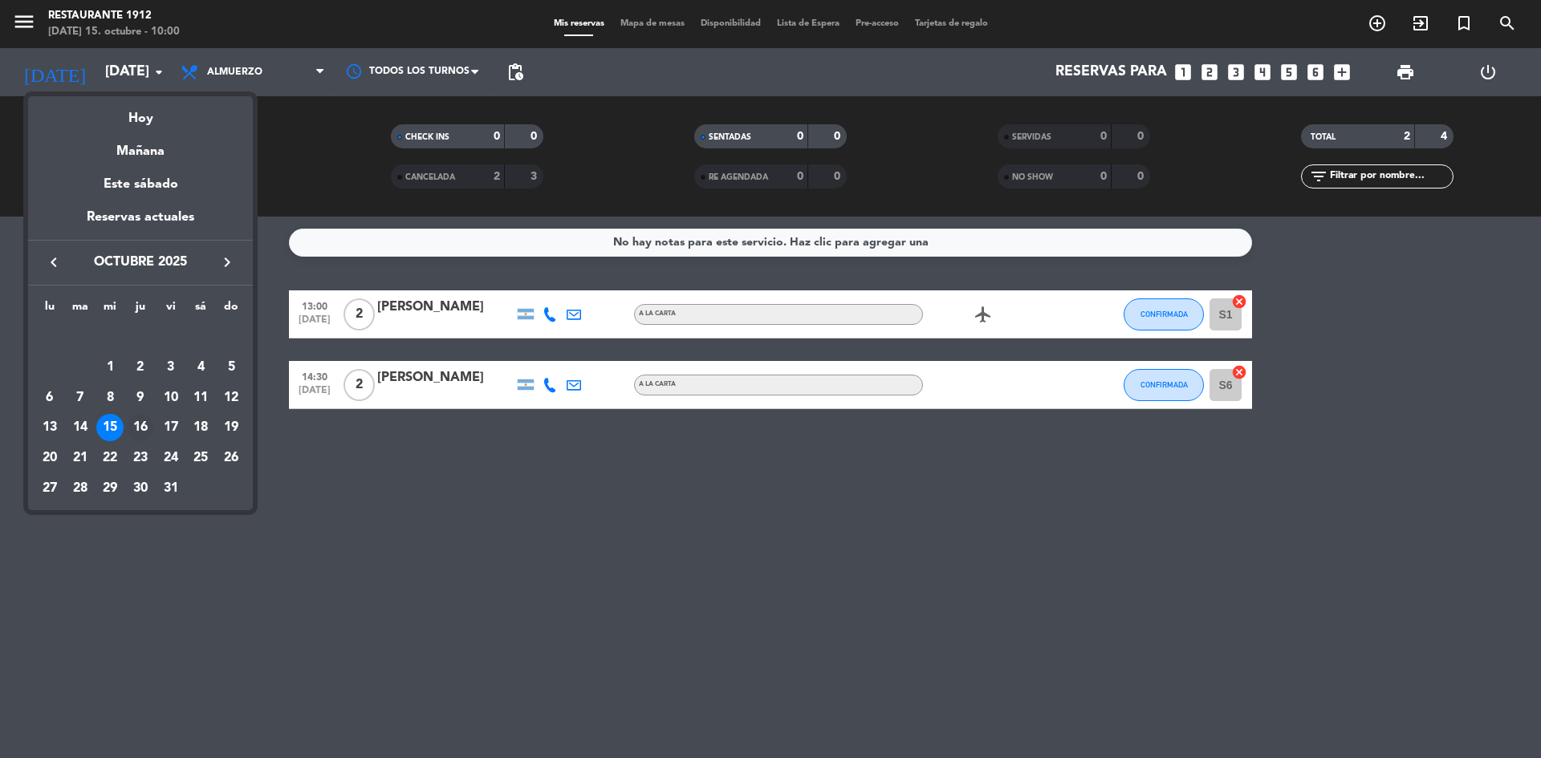
click at [144, 431] on div "16" at bounding box center [140, 427] width 27 height 27
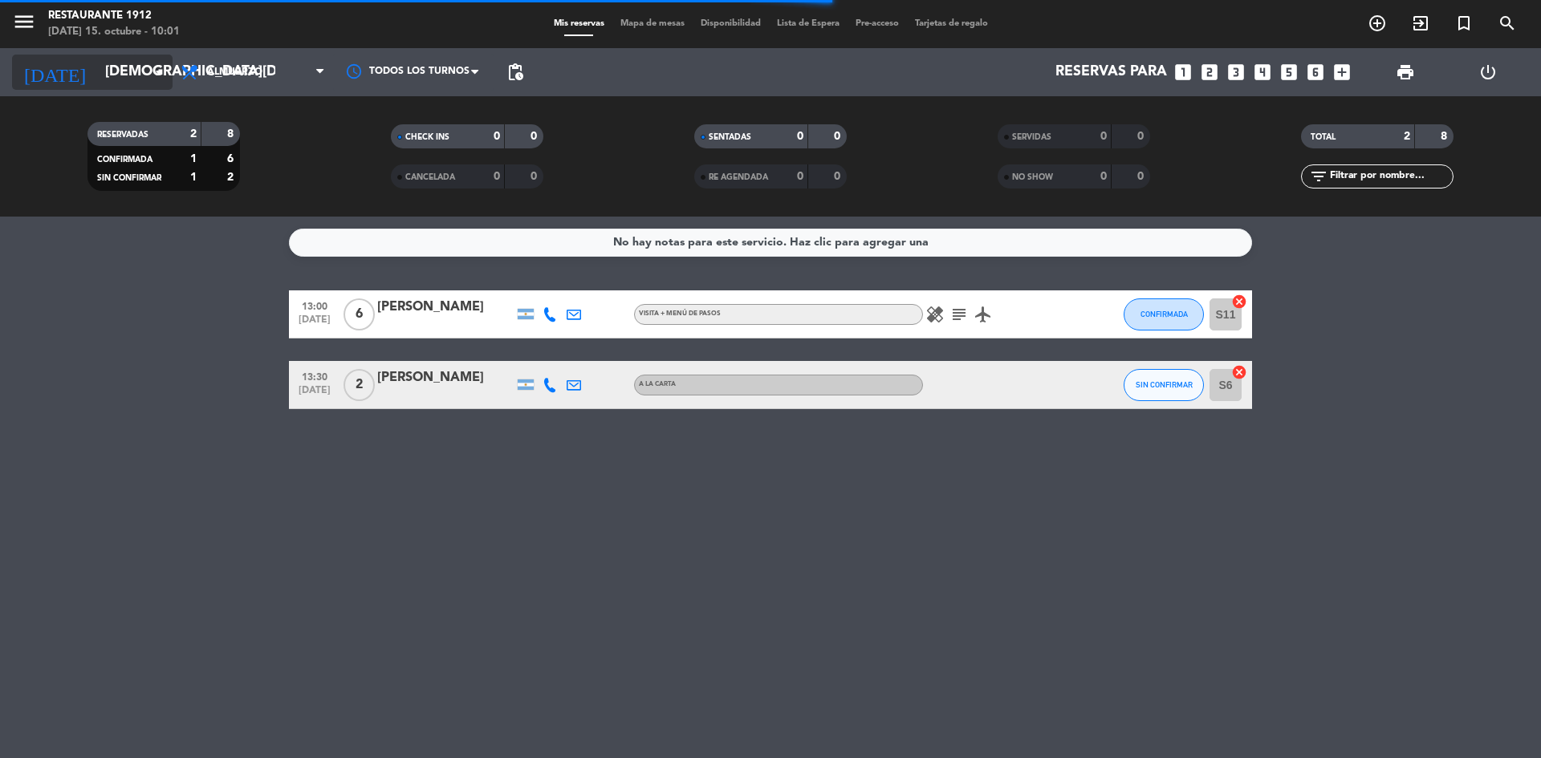
click at [158, 67] on icon "arrow_drop_down" at bounding box center [158, 72] width 19 height 19
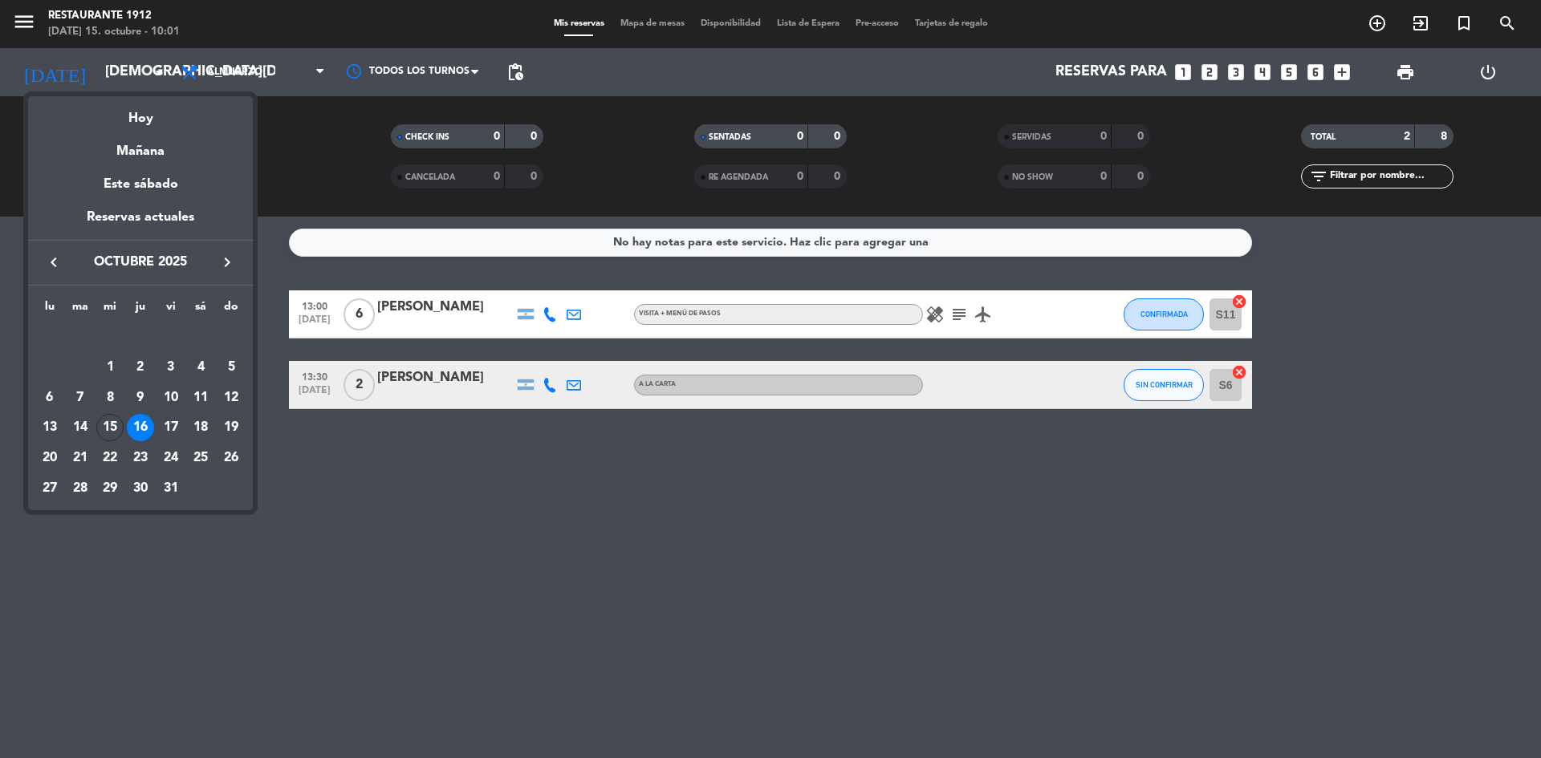
click at [810, 388] on div at bounding box center [770, 379] width 1541 height 758
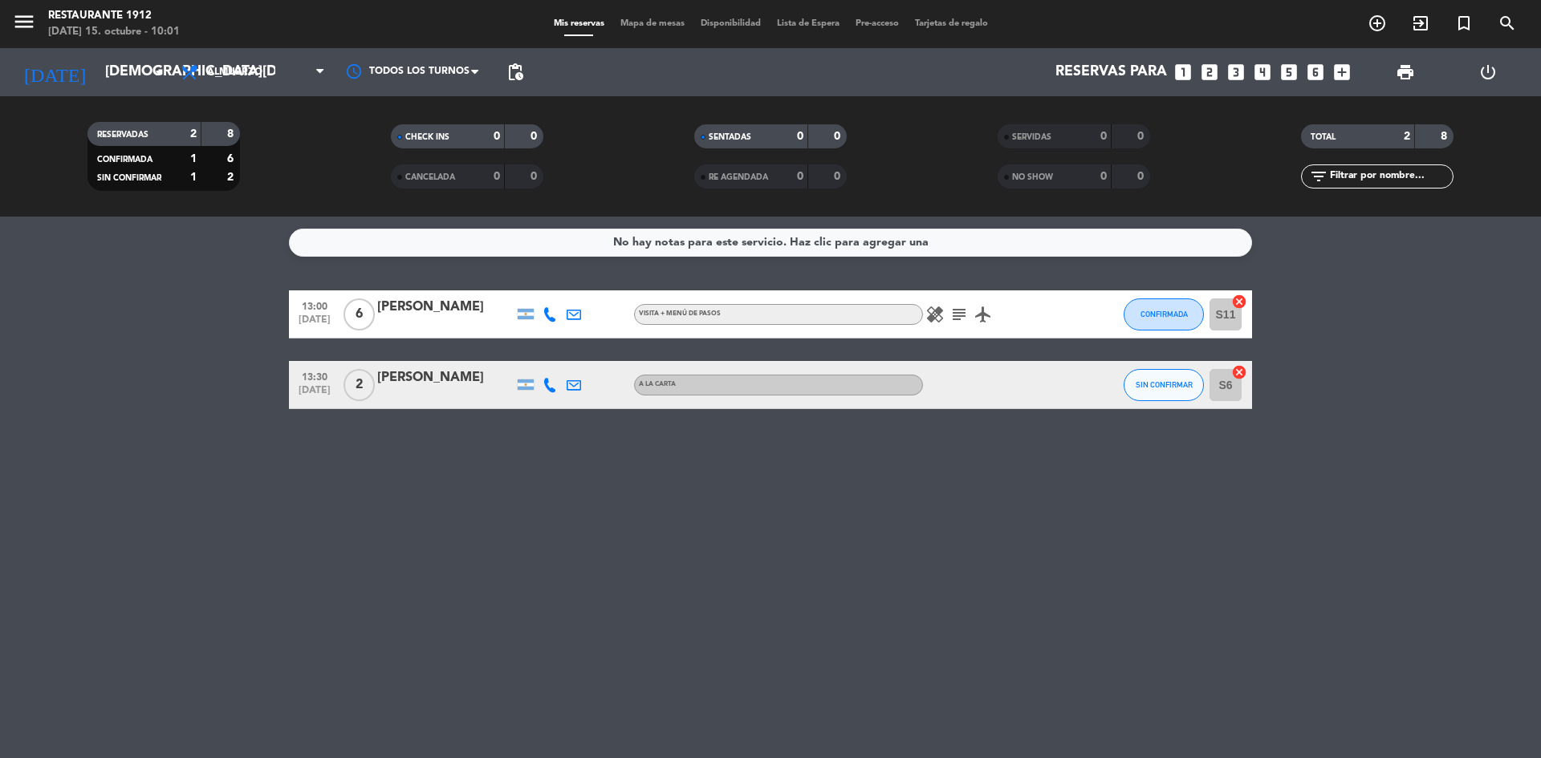
click at [938, 309] on icon "healing" at bounding box center [934, 314] width 19 height 19
click at [954, 309] on icon "subject" at bounding box center [958, 314] width 19 height 19
click at [985, 307] on icon "airplanemode_active" at bounding box center [982, 314] width 19 height 19
click at [111, 69] on input "[DEMOGRAPHIC_DATA][DATE]" at bounding box center [190, 72] width 186 height 32
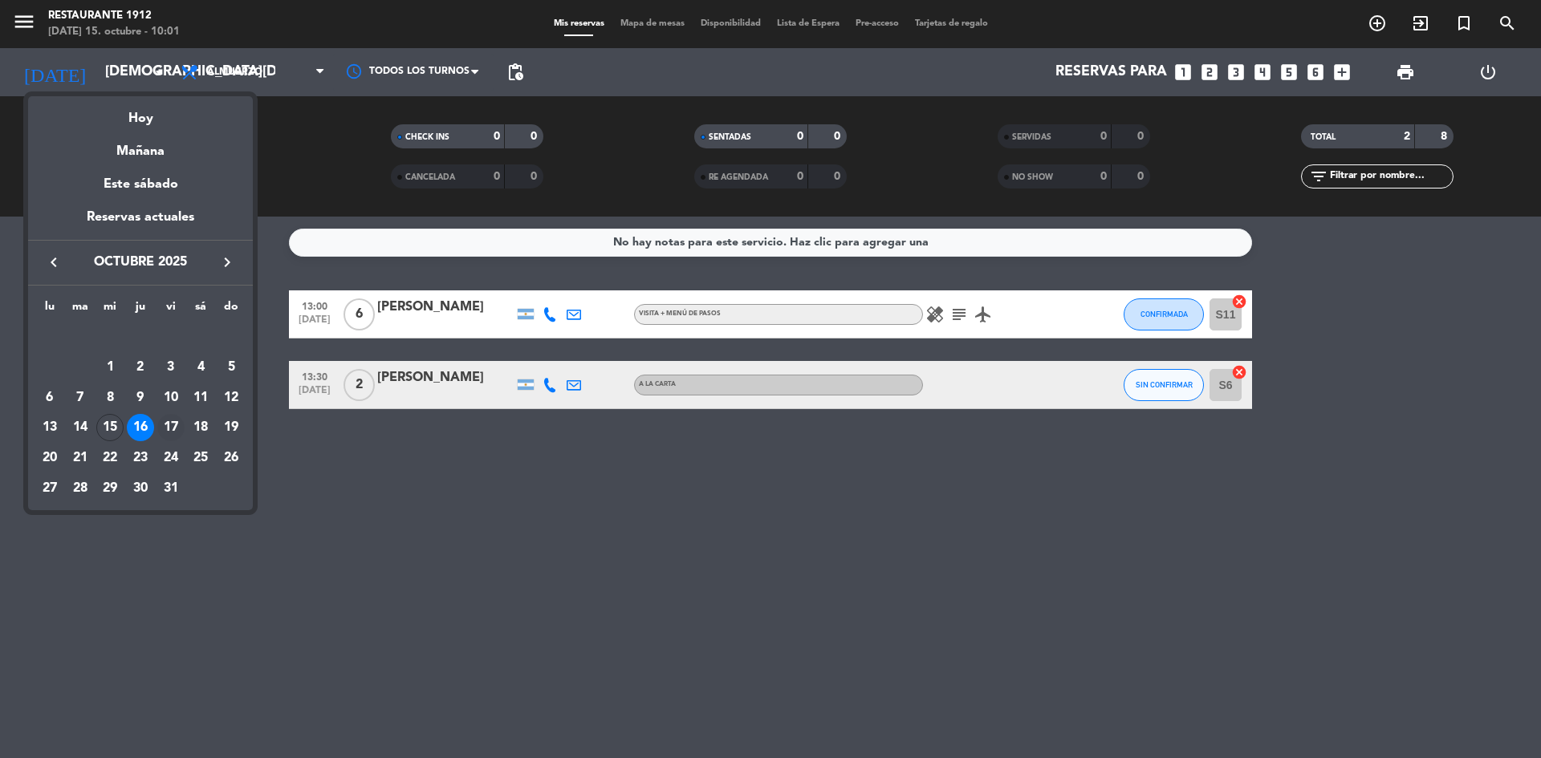
click at [174, 426] on div "17" at bounding box center [170, 427] width 27 height 27
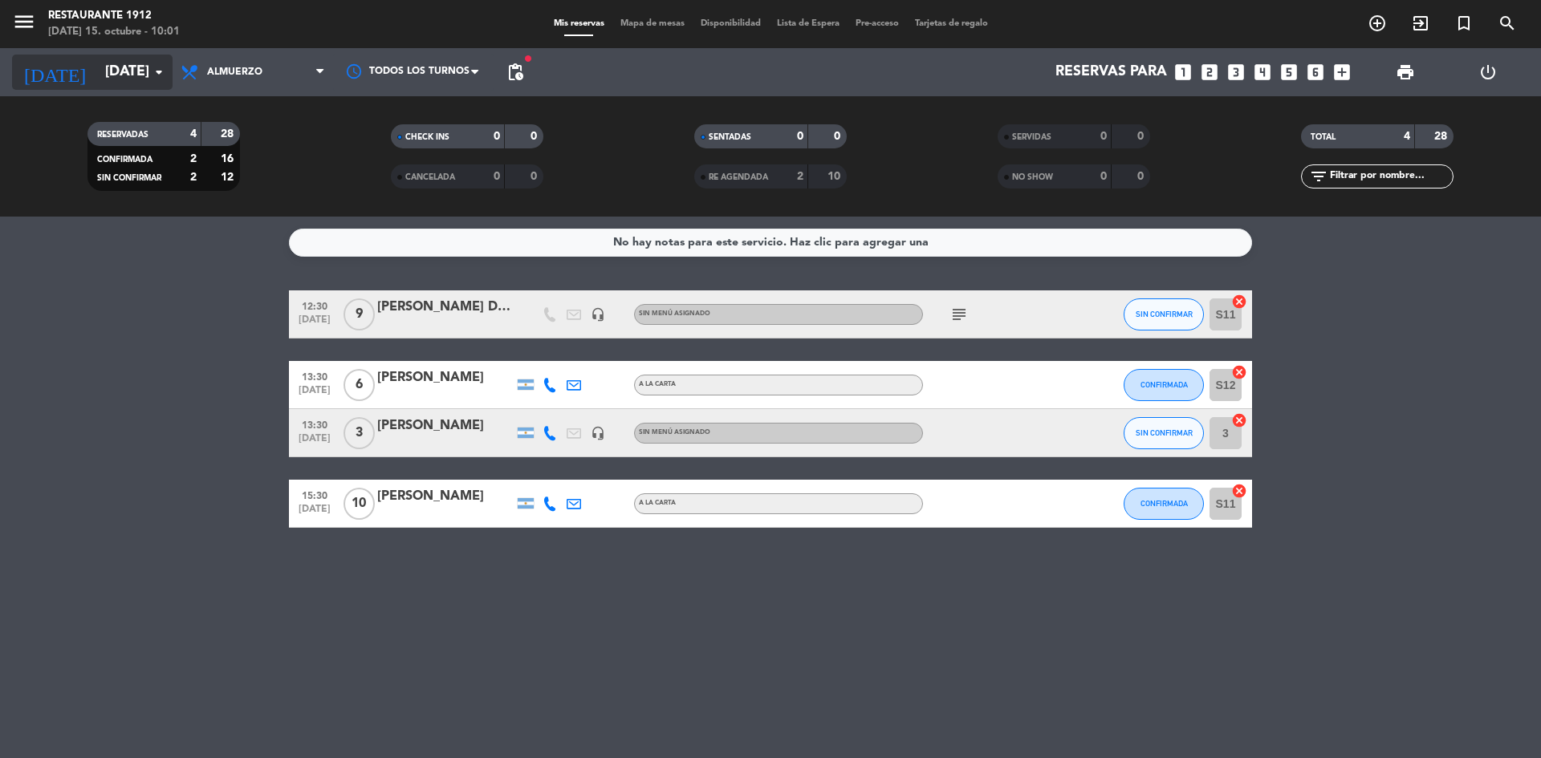
click at [135, 61] on input "[DATE]" at bounding box center [190, 72] width 186 height 32
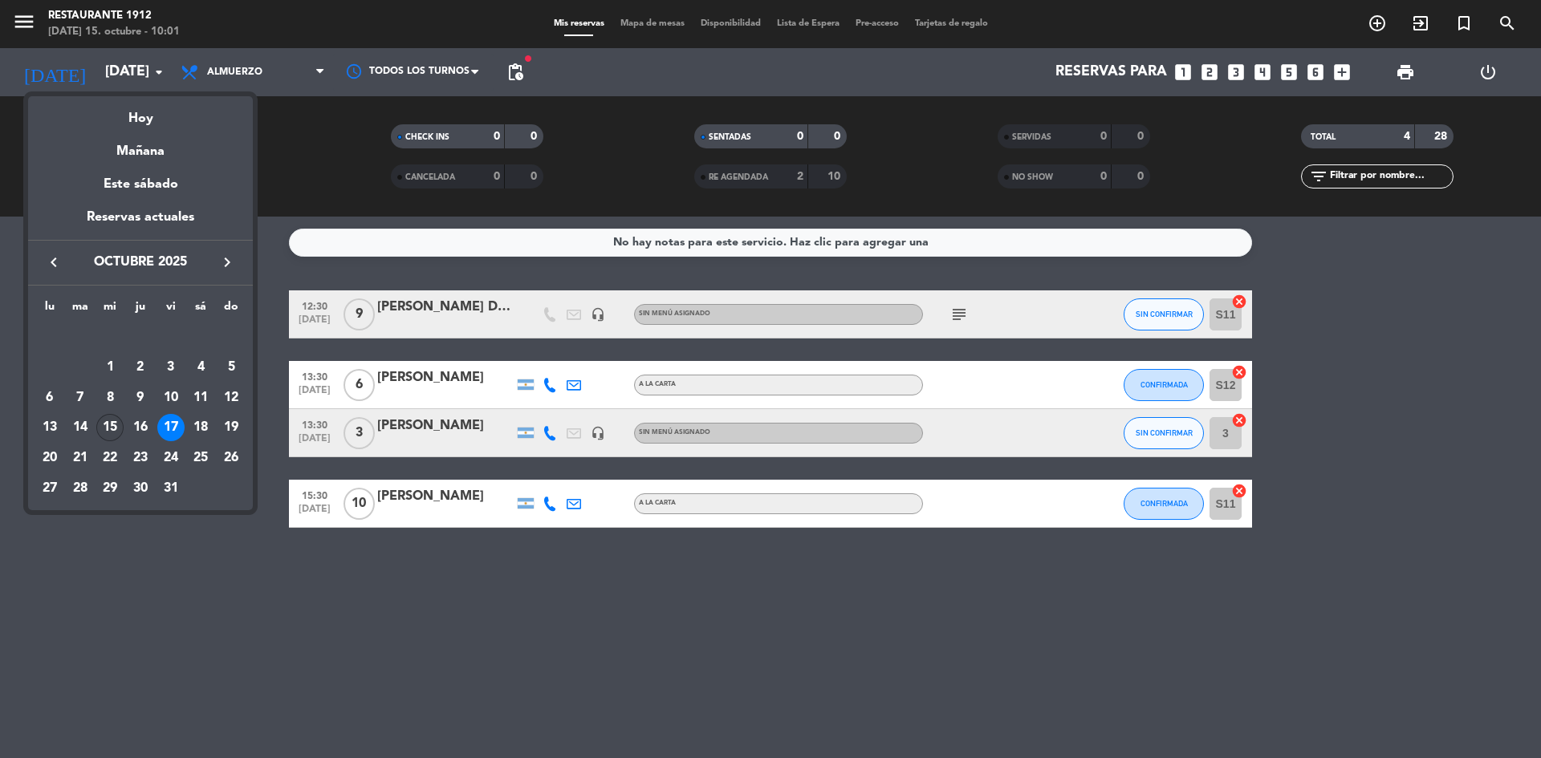
click at [106, 432] on div "15" at bounding box center [109, 427] width 27 height 27
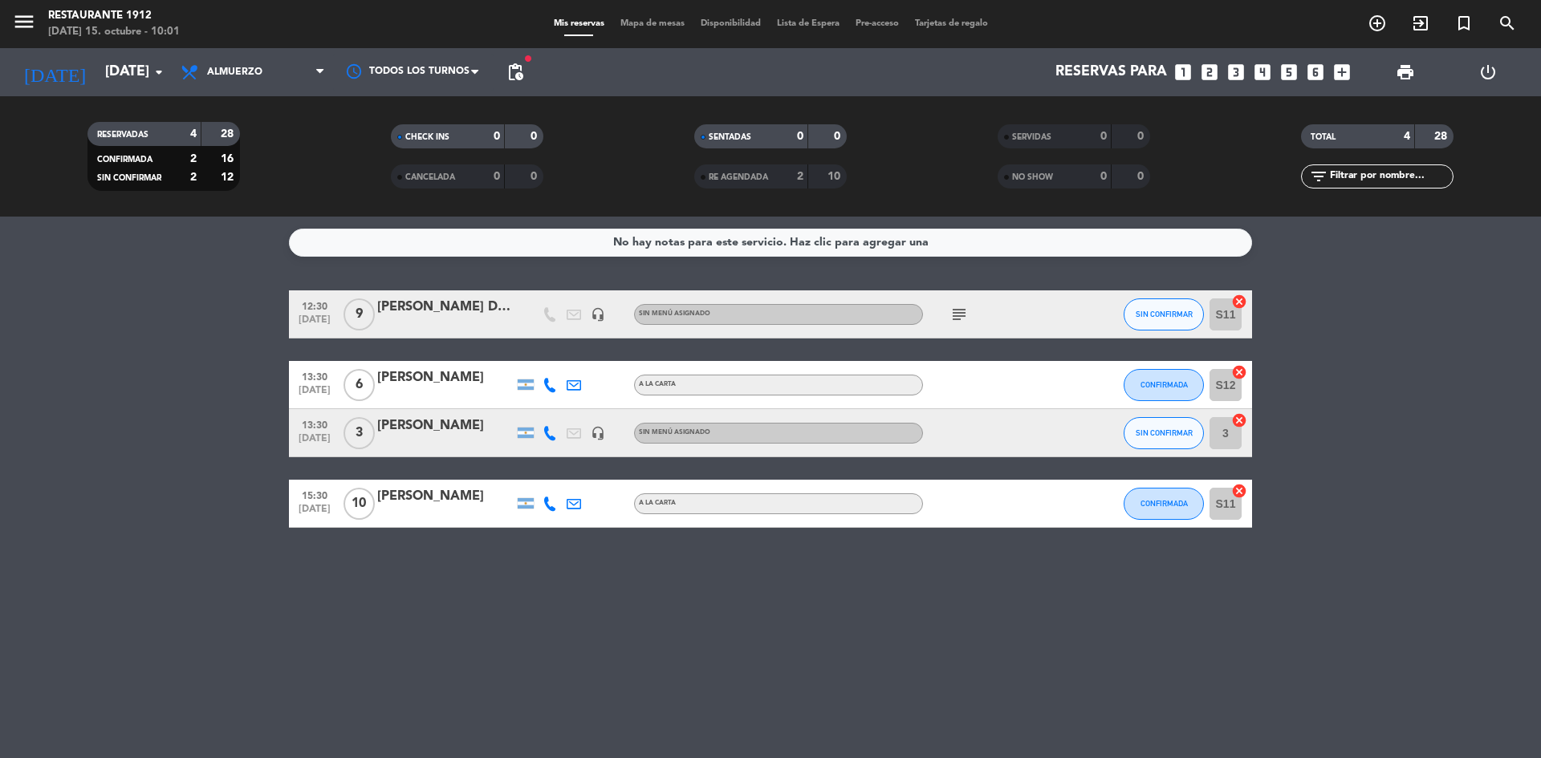
type input "[DATE]"
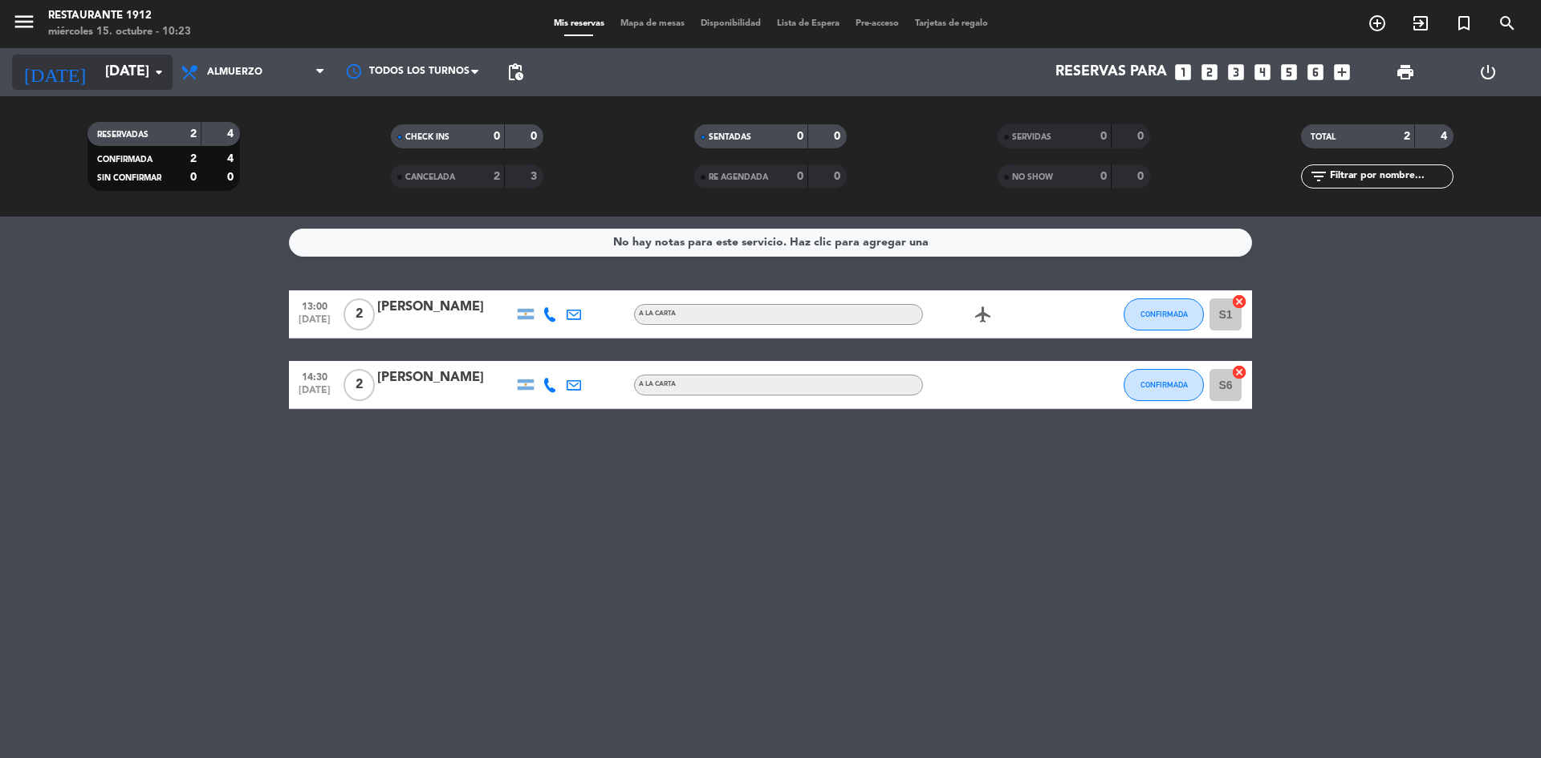
click at [97, 80] on input "[DATE]" at bounding box center [190, 72] width 186 height 32
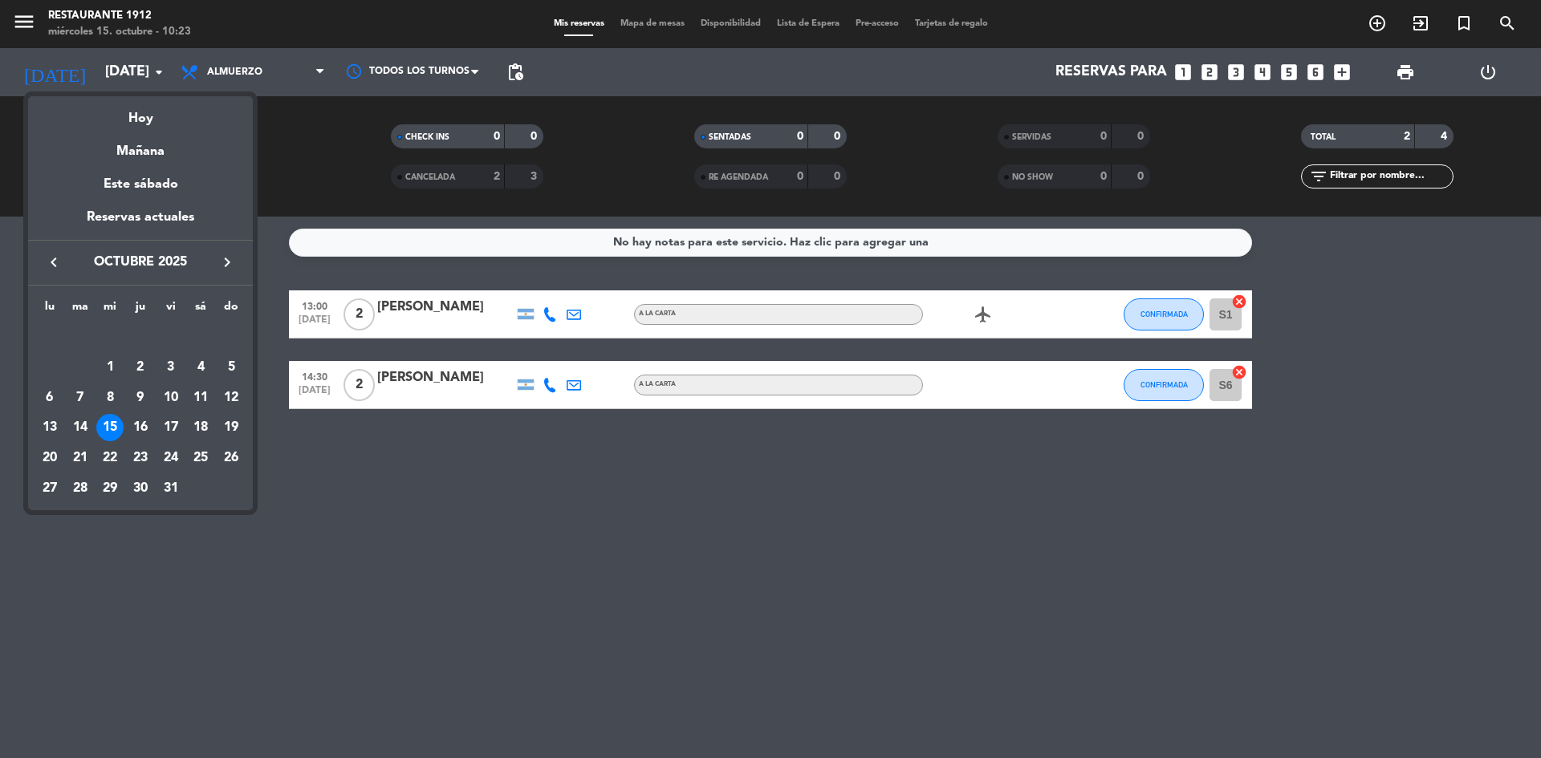
click at [124, 110] on div "Hoy" at bounding box center [140, 112] width 225 height 33
